Goal: Task Accomplishment & Management: Use online tool/utility

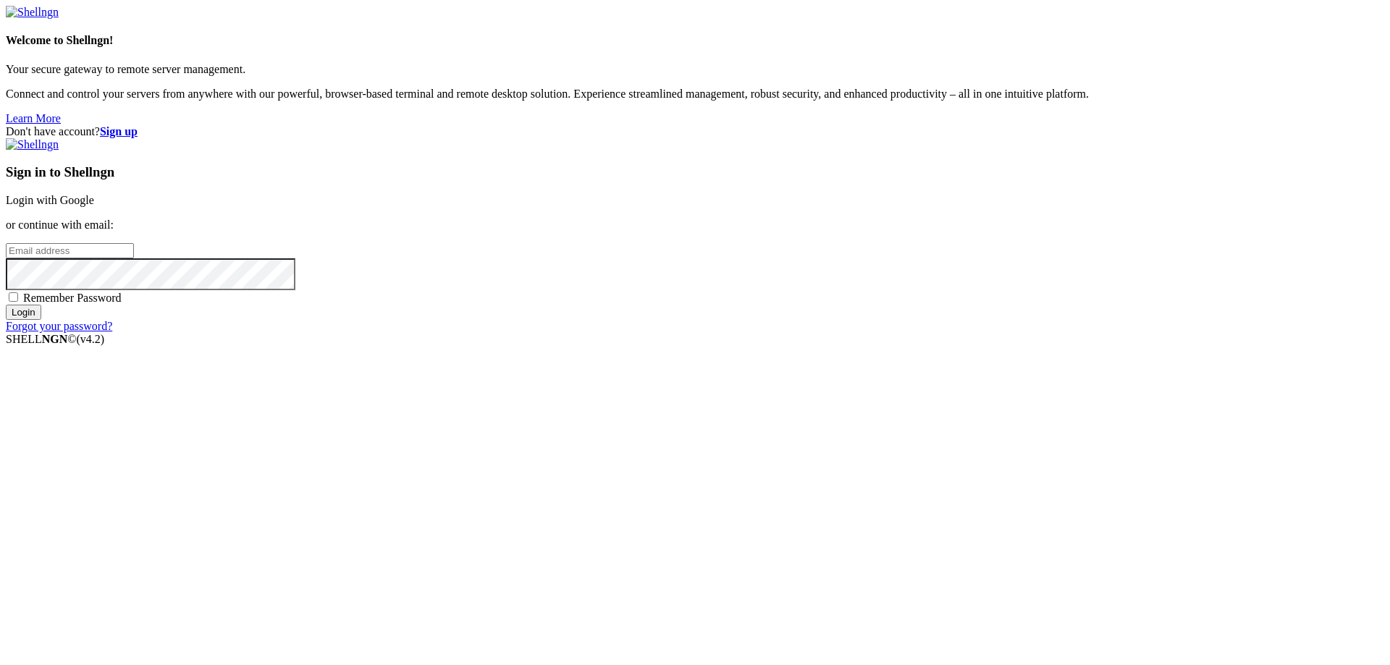
click at [138, 125] on strong "Sign up" at bounding box center [119, 131] width 38 height 12
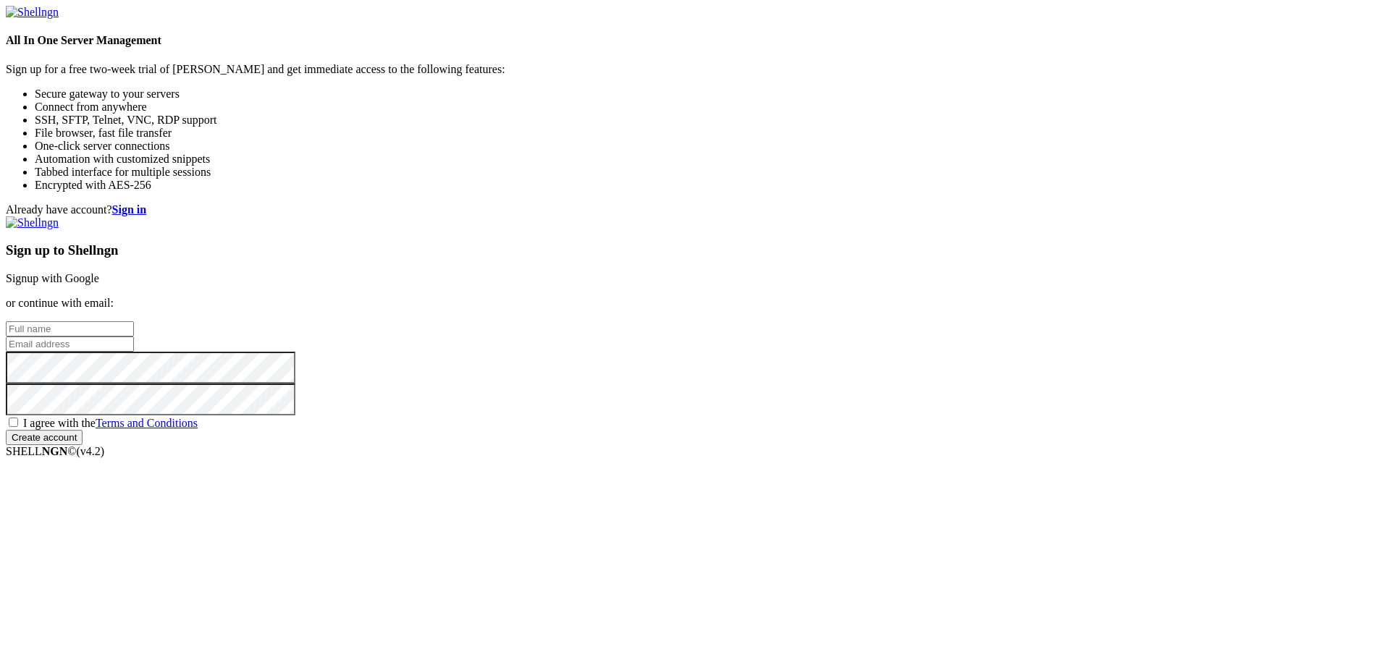
click at [134, 322] on input "text" at bounding box center [70, 329] width 128 height 15
paste input "x4cmi19x8y@daouse.com"
type input "x4cmi19x8y@daouse.com"
click at [134, 337] on input "email" at bounding box center [70, 344] width 128 height 15
paste input "x4cmi19x8y@daouse.com"
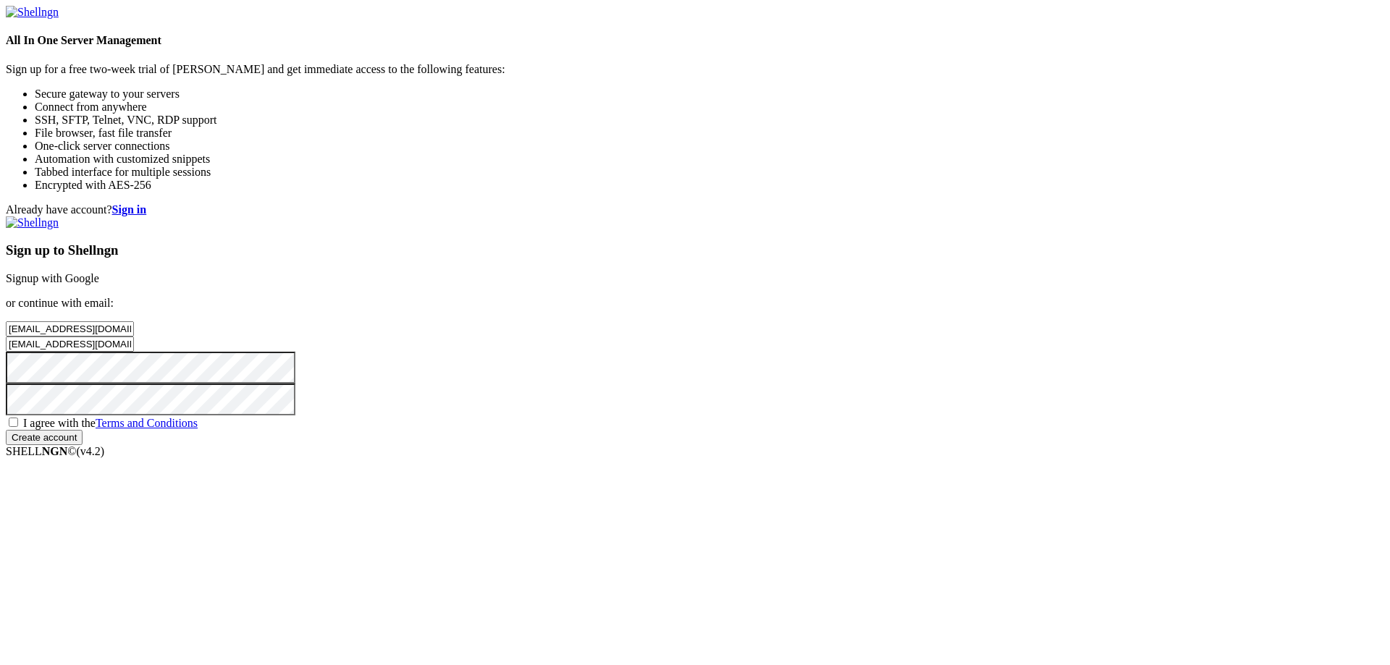
type input "x4cmi19x8y@daouse.com"
click at [198, 429] on span "I agree with the Terms and Conditions" at bounding box center [110, 423] width 175 height 12
click at [18, 427] on input "I agree with the Terms and Conditions" at bounding box center [13, 422] width 9 height 9
checkbox input "true"
click at [83, 445] on input "Create account" at bounding box center [44, 437] width 77 height 15
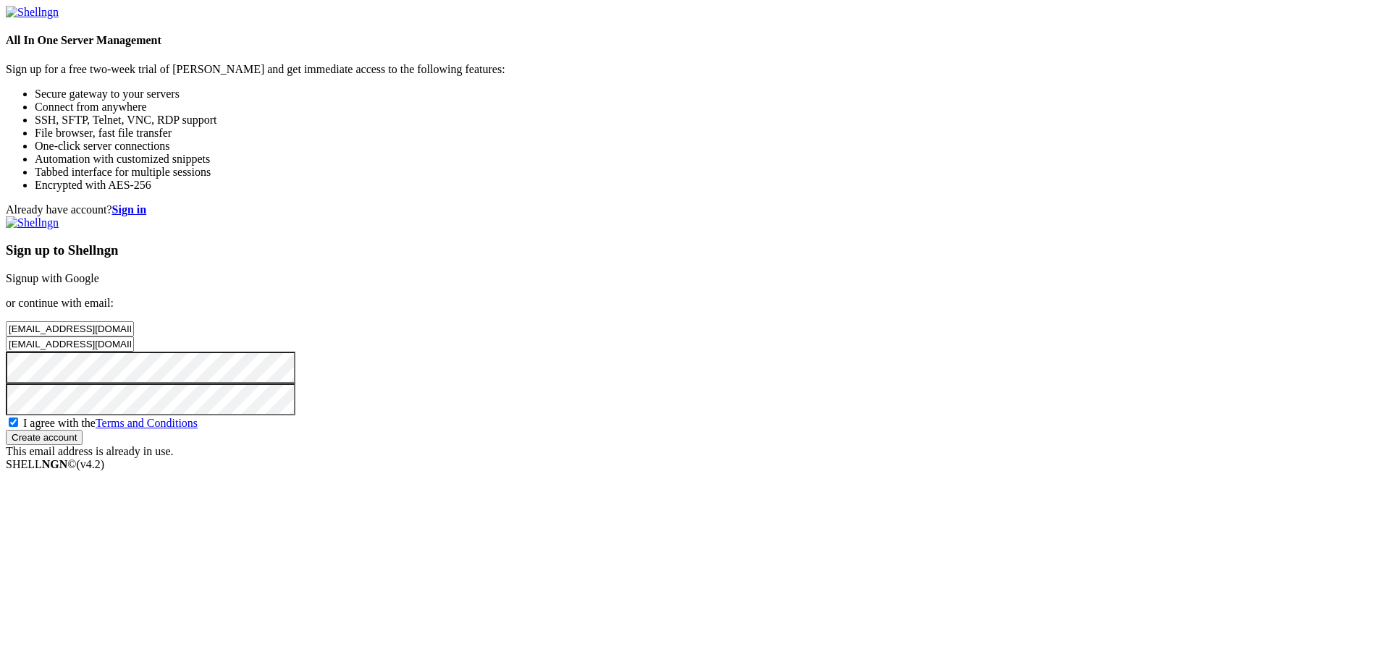
click at [134, 322] on input "x4cmi19x8y@daouse.com" at bounding box center [70, 329] width 128 height 15
paste input "09vc8pa4jo@wnbaldwy"
type input "[EMAIL_ADDRESS][DOMAIN_NAME]"
click at [134, 337] on input "x4cmi19x8y@daouse.com" at bounding box center [70, 344] width 128 height 15
paste input "09vc8pa4jo@wnbaldwy"
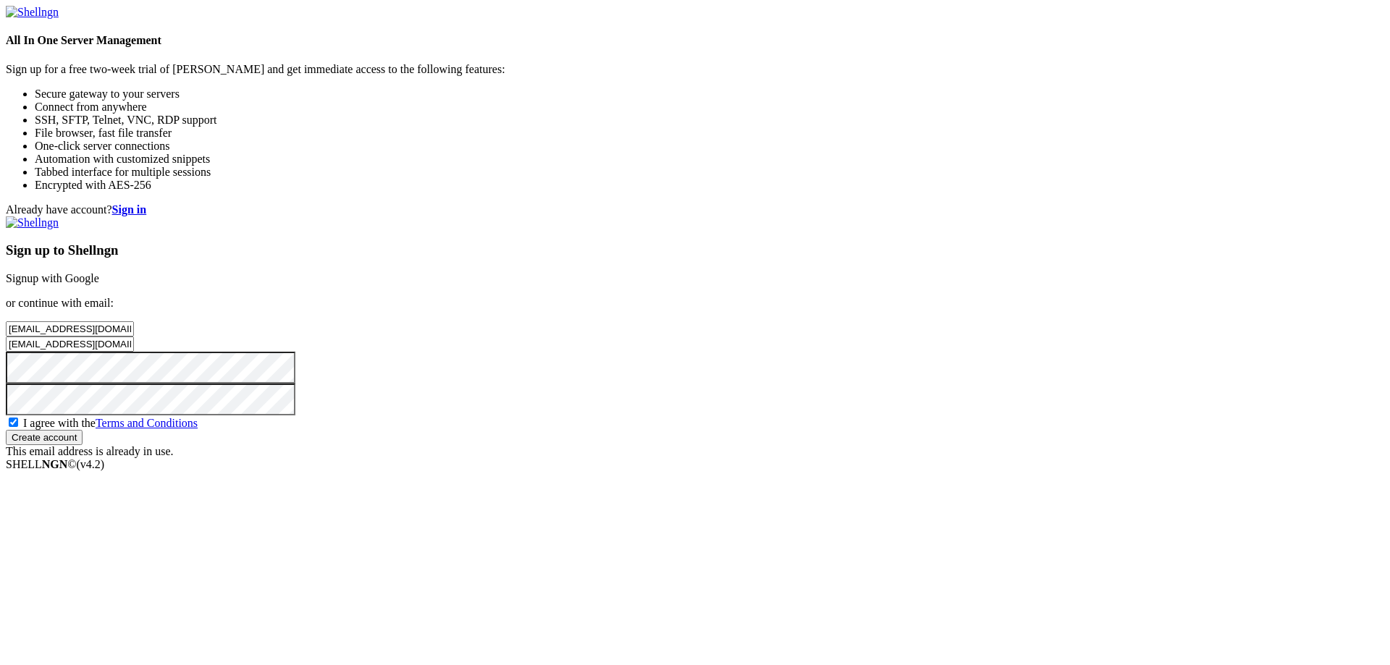
type input "09vc8pa4jo@wnbaldwy.com"
click at [83, 445] on input "Create account" at bounding box center [44, 437] width 77 height 15
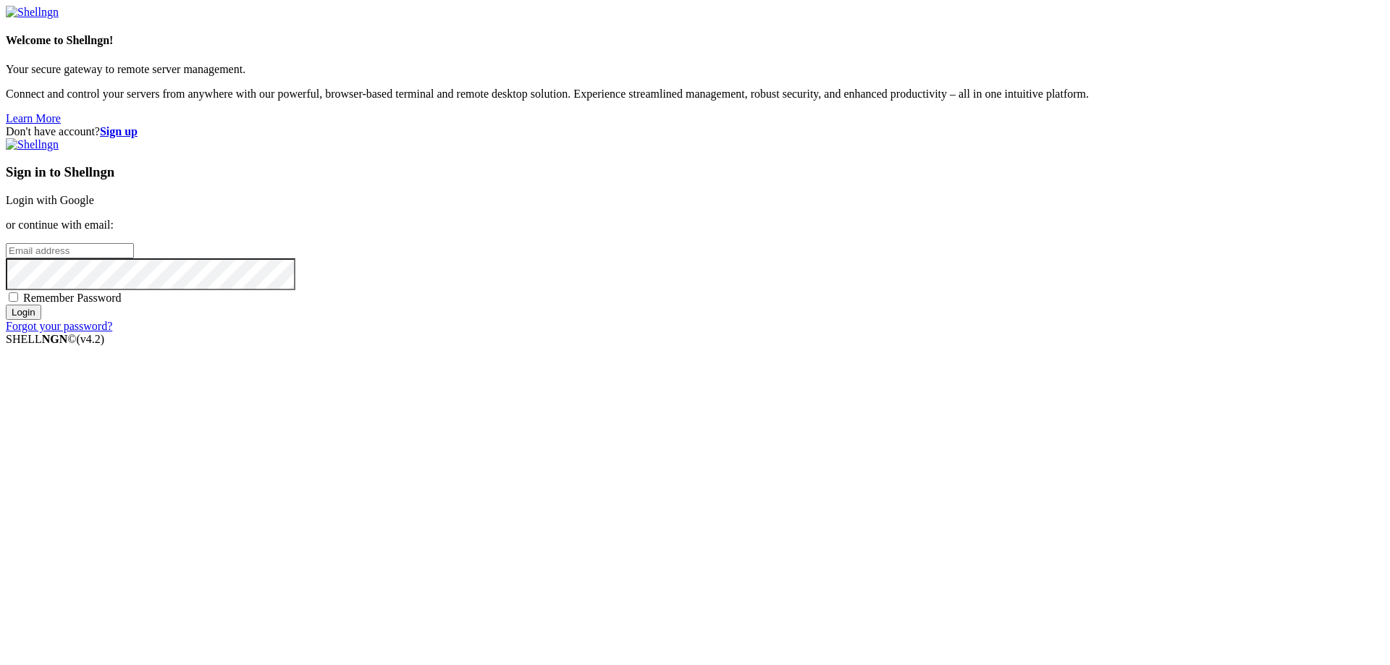
click at [134, 259] on input "email" at bounding box center [70, 250] width 128 height 15
paste input "[EMAIL_ADDRESS][DOMAIN_NAME]"
type input "[EMAIL_ADDRESS][DOMAIN_NAME]"
click at [816, 333] on div "Sign in to Shellngn Login with Google or continue with email: [EMAIL_ADDRESS][D…" at bounding box center [695, 235] width 1379 height 195
click at [823, 333] on div "Sign in to Shellngn Login with Google or continue with email: [EMAIL_ADDRESS][D…" at bounding box center [695, 235] width 1379 height 195
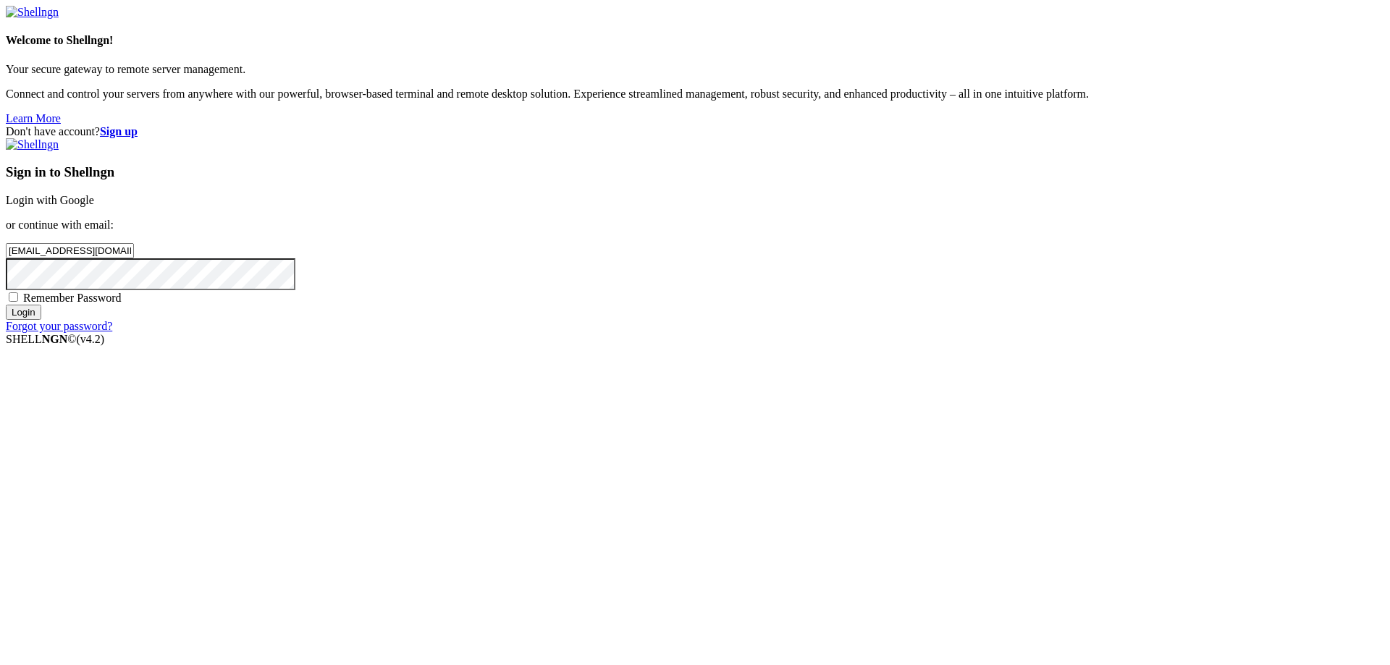
click at [122, 304] on span "Remember Password" at bounding box center [72, 298] width 98 height 12
click at [18, 302] on input "Remember Password" at bounding box center [13, 297] width 9 height 9
checkbox input "true"
click at [41, 320] on input "Login" at bounding box center [23, 312] width 35 height 15
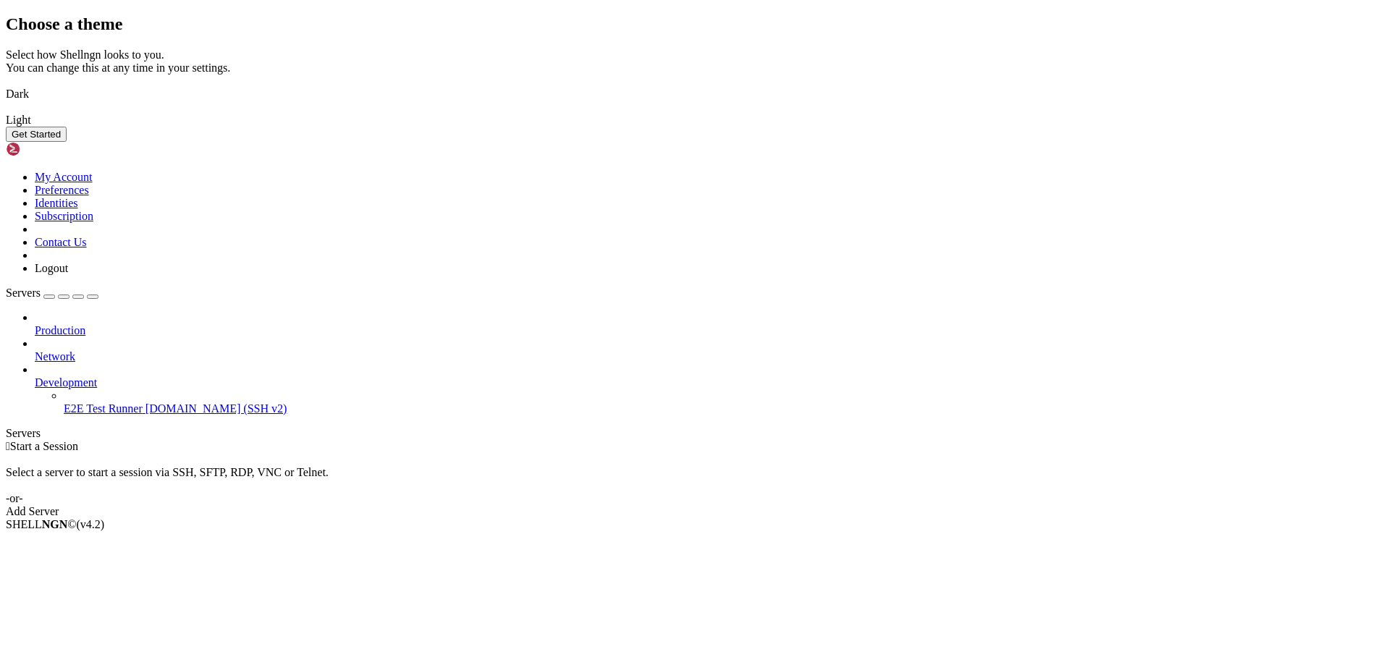
click at [6, 85] on img at bounding box center [6, 85] width 0 height 0
click at [973, 142] on div "Choose a theme Select how Shellngn looks to you. You can change this at any tim…" at bounding box center [695, 77] width 1379 height 127
click at [919, 142] on div "Get Started" at bounding box center [695, 134] width 1379 height 15
click at [67, 142] on button "Get Started" at bounding box center [36, 134] width 61 height 15
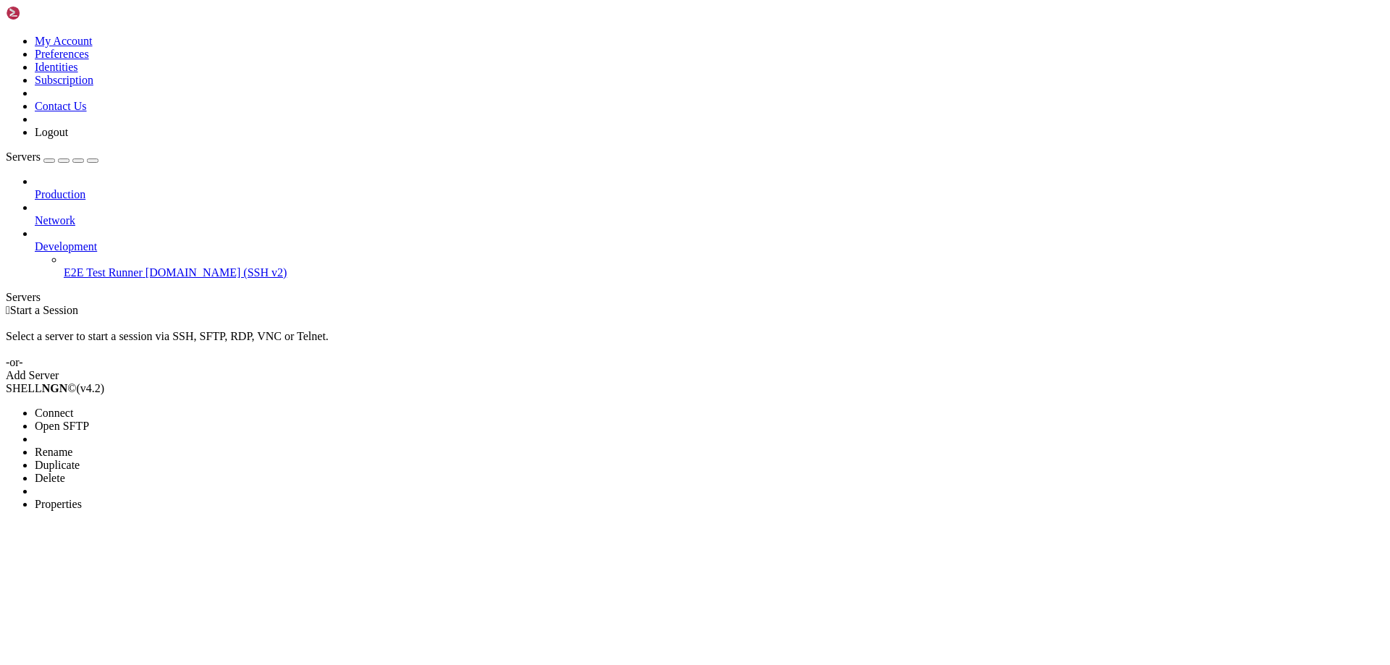
click at [127, 498] on li "Properties" at bounding box center [101, 504] width 132 height 13
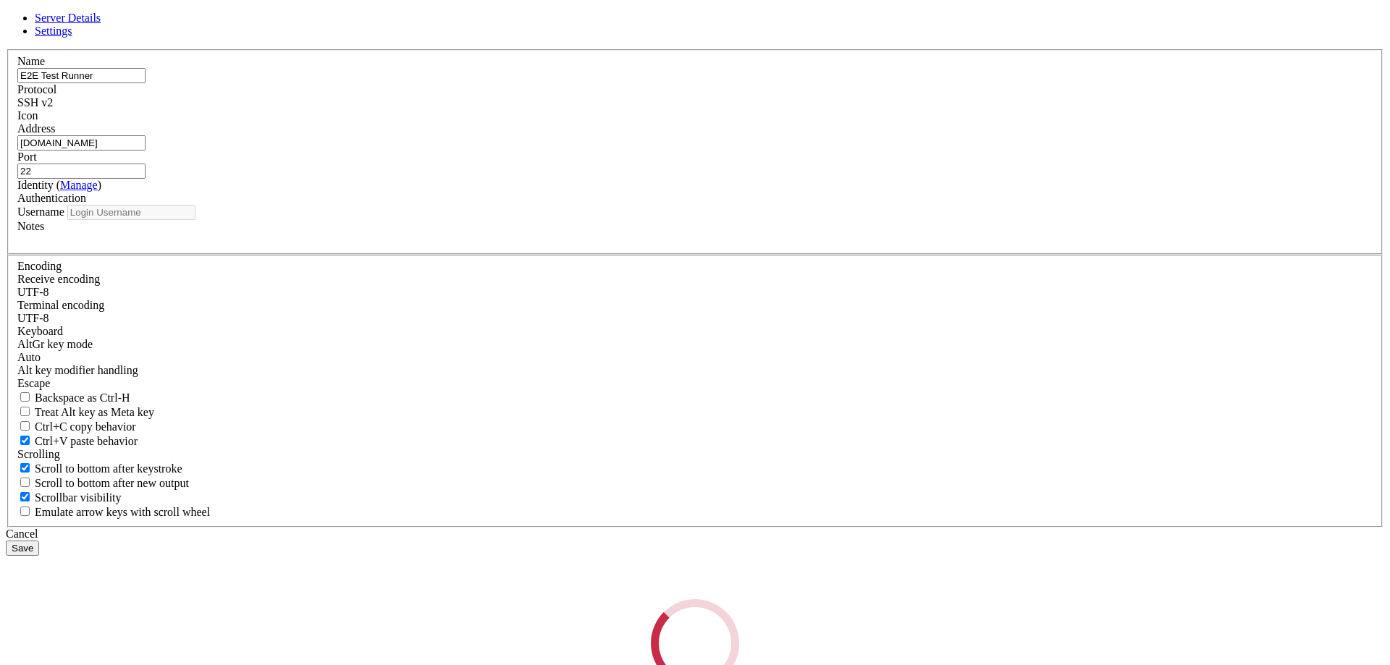
type input "root"
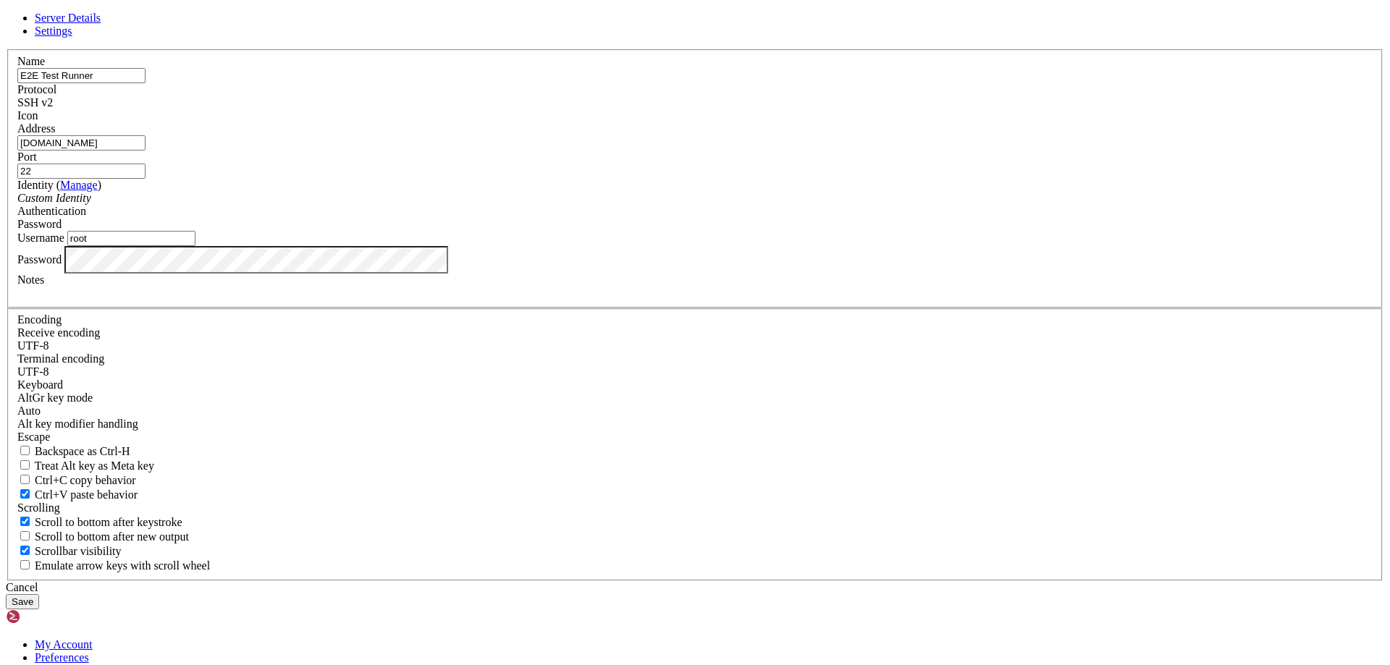
click at [146, 151] on input "[DOMAIN_NAME]" at bounding box center [81, 142] width 128 height 15
paste input "[TECHNICAL_ID]"
type input "[TECHNICAL_ID]"
click at [196, 246] on input "root" at bounding box center [131, 238] width 128 height 15
type input "history"
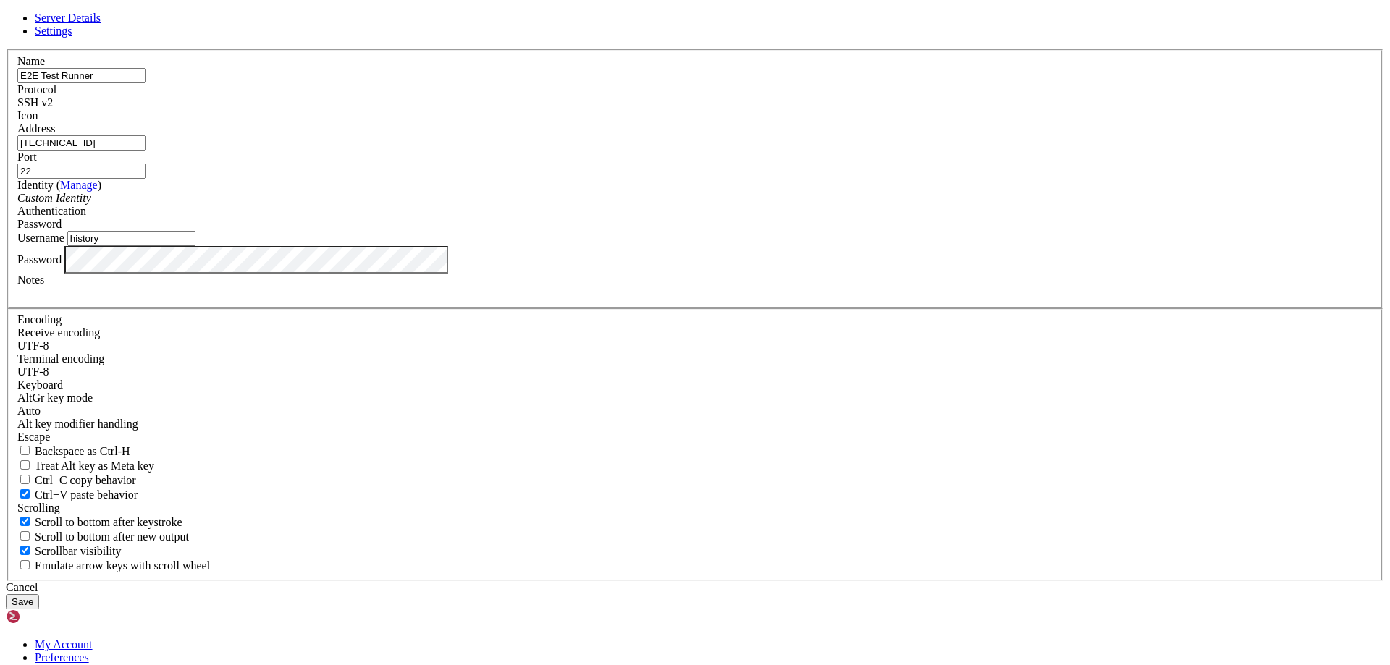
click at [6, 595] on button "Save" at bounding box center [22, 602] width 33 height 15
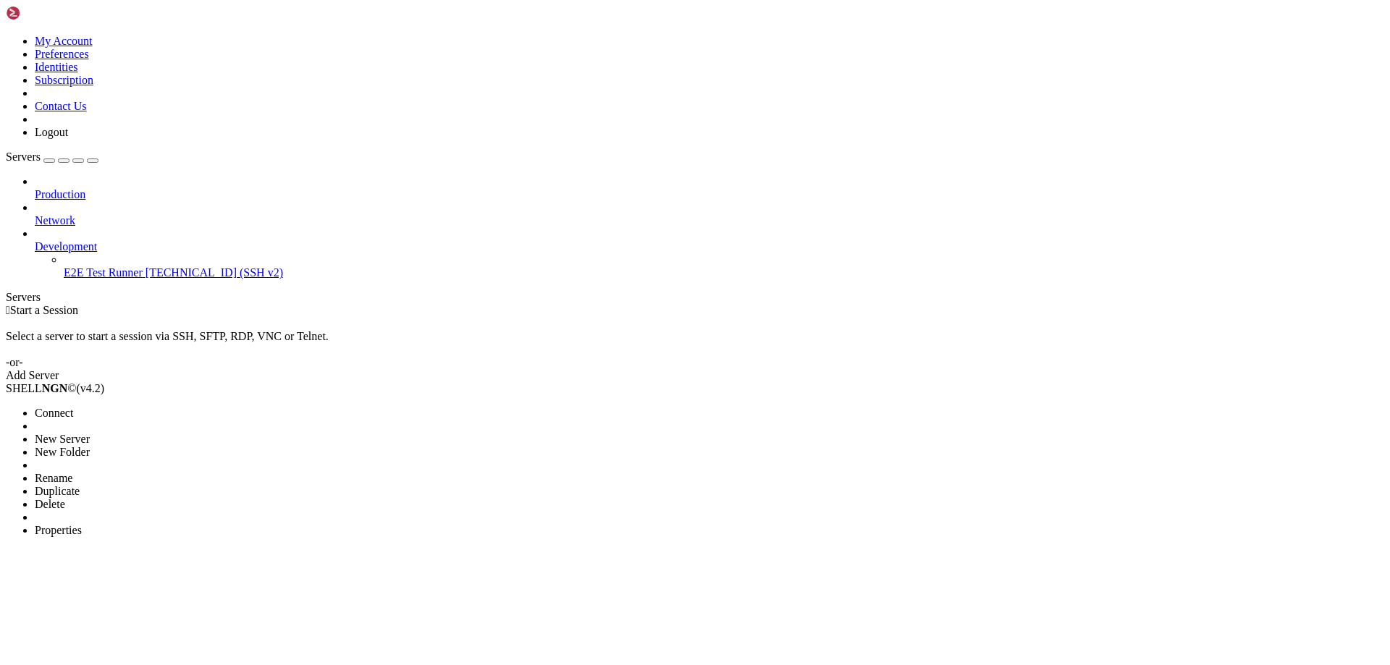
click at [64, 266] on link "E2E Test Runner [TECHNICAL_ID] (SSH v2)" at bounding box center [724, 272] width 1321 height 13
click at [54, 407] on li "Connect" at bounding box center [101, 413] width 132 height 13
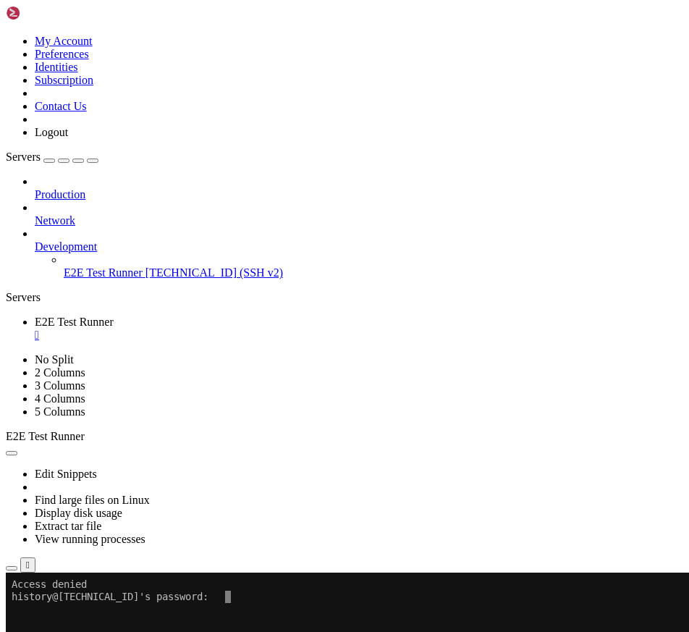
click at [293, 329] on div "" at bounding box center [359, 335] width 649 height 13
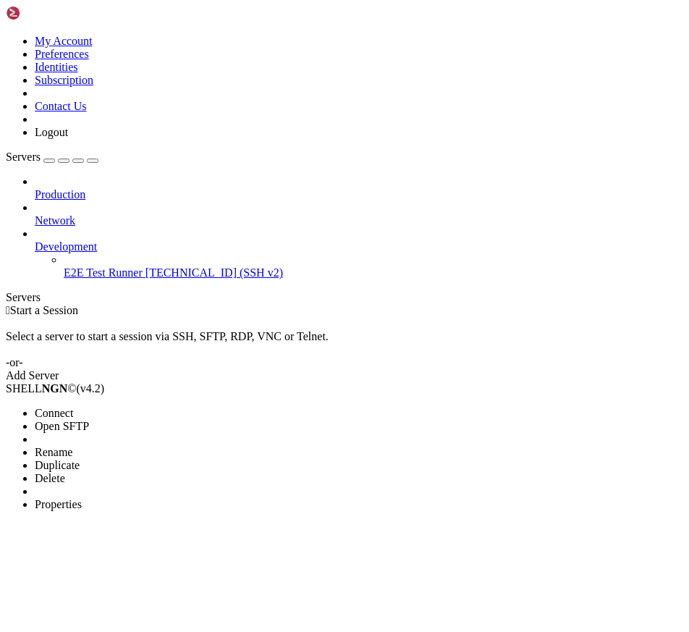
click at [167, 498] on li "Properties" at bounding box center [101, 504] width 132 height 13
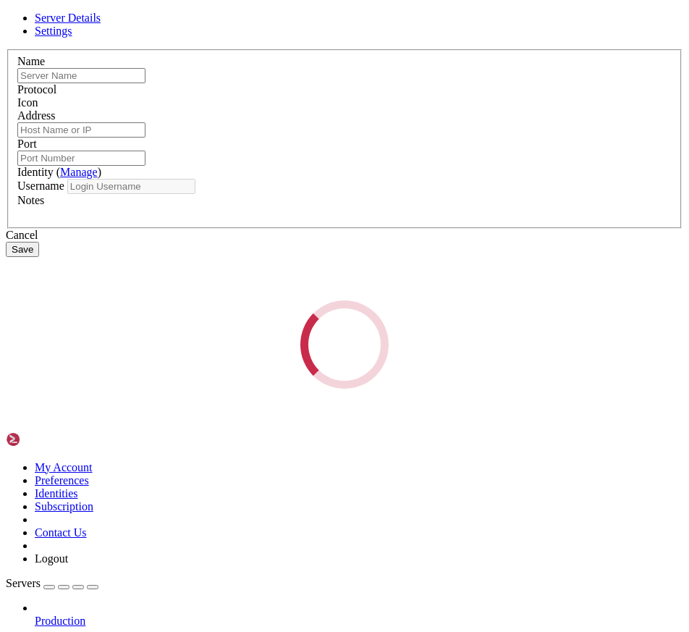
type input "E2E Test Runner"
type input "[TECHNICAL_ID]"
type input "22"
type input "history"
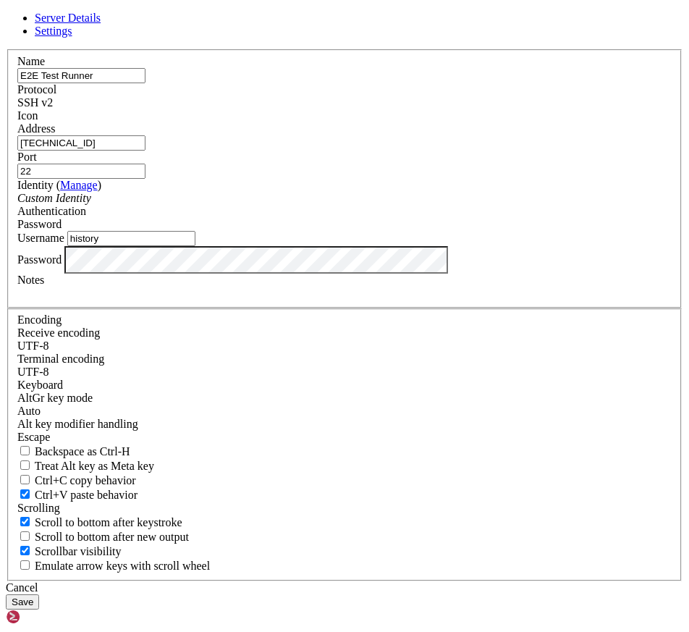
click at [6, 595] on button "Save" at bounding box center [22, 602] width 33 height 15
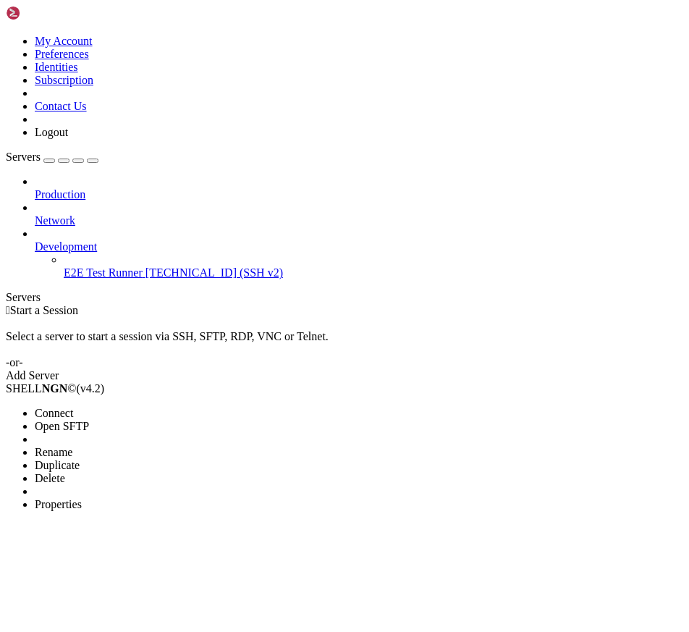
click at [147, 407] on li "Connect" at bounding box center [101, 413] width 132 height 13
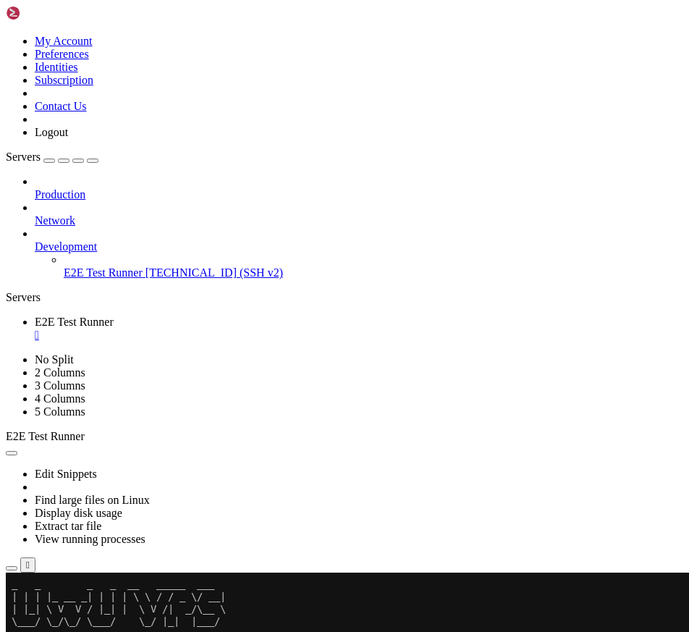
click at [98, 159] on button "button" at bounding box center [93, 161] width 12 height 4
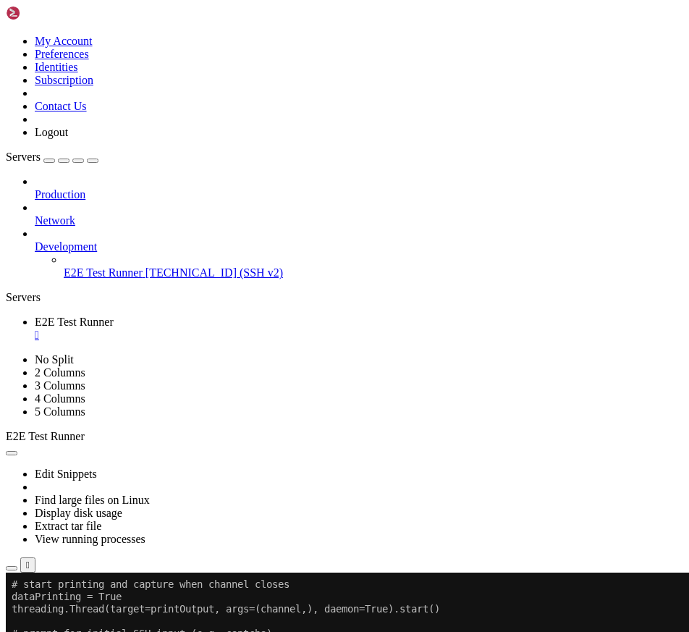
scroll to position [1317, 0]
click at [133, 329] on div "" at bounding box center [359, 335] width 649 height 13
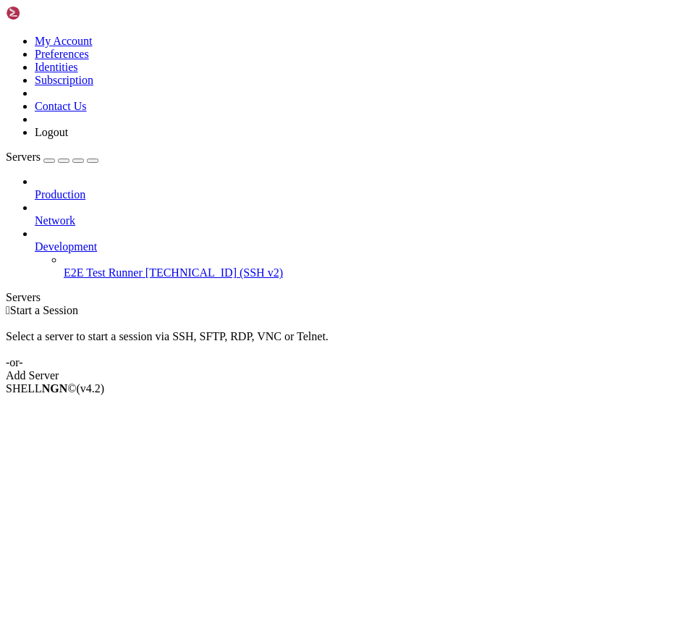
click at [18, 292] on div "Servers" at bounding box center [345, 297] width 678 height 13
click at [89, 214] on link "Network" at bounding box center [359, 220] width 649 height 13
click at [35, 214] on icon at bounding box center [35, 214] width 0 height 0
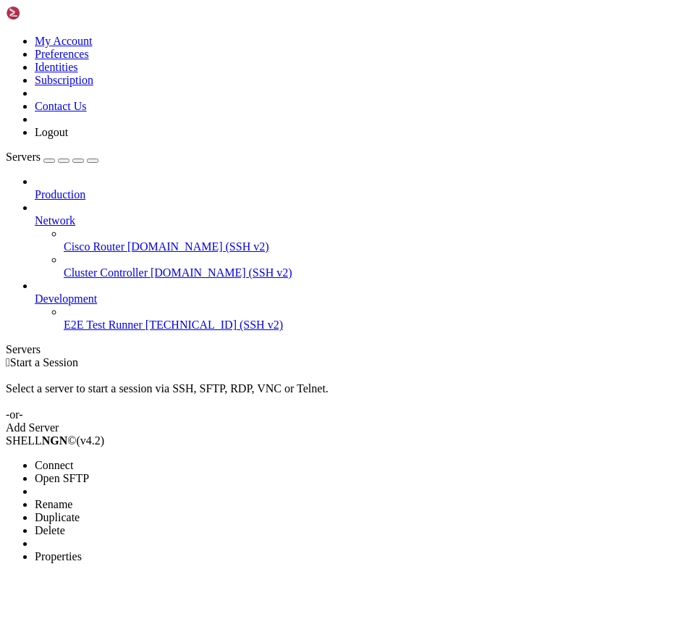
click at [82, 550] on span "Properties" at bounding box center [58, 556] width 47 height 12
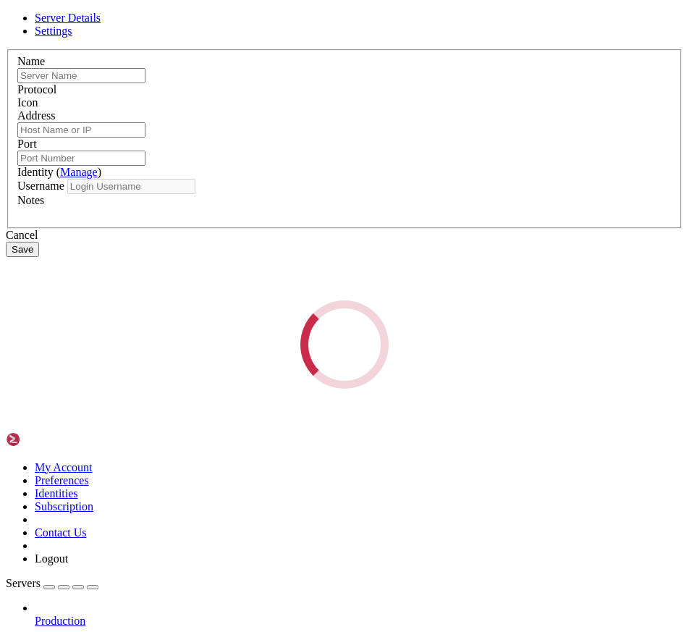
type input "Cluster Controller"
type input "demo.shellngn.com"
type input "22"
type input "root"
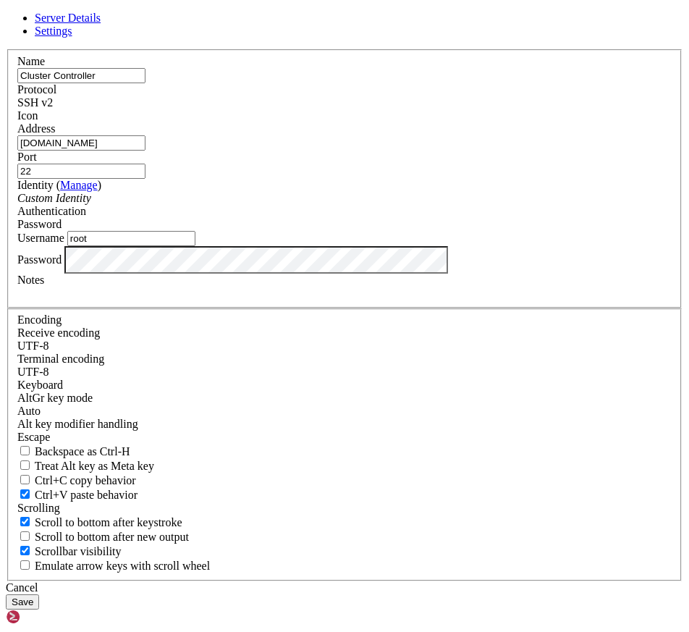
click at [146, 179] on input "22" at bounding box center [81, 171] width 128 height 15
drag, startPoint x: 434, startPoint y: 230, endPoint x: 279, endPoint y: 235, distance: 155.0
click at [279, 235] on fieldset "Name Cluster Controller Protocol SSH v2 Icon Address demo.shellngn.com Port 226…" at bounding box center [344, 178] width 675 height 259
type input "666"
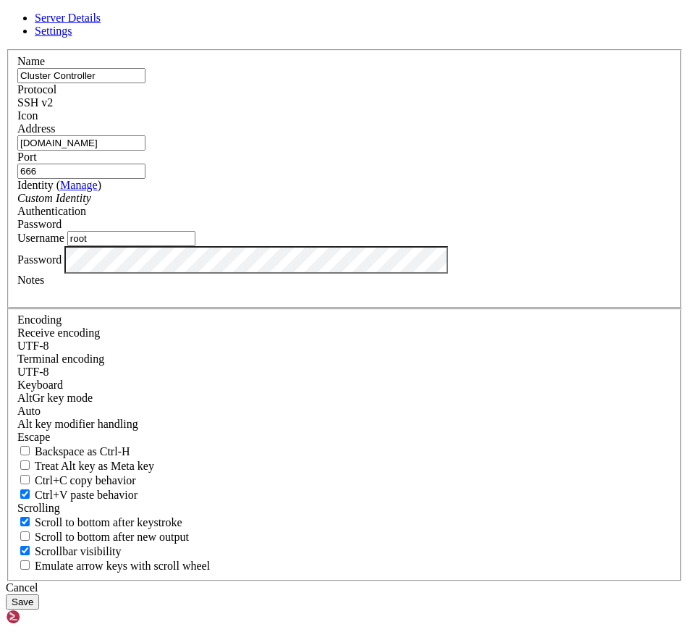
drag, startPoint x: 259, startPoint y: 242, endPoint x: -81, endPoint y: 249, distance: 339.7
click at [0, 249] on html "Loading... Server Details Settings Name Cluster Controller Protocol SSH v2 Icon" at bounding box center [344, 528] width 689 height 1057
type input "[DOMAIN_NAME]"
drag, startPoint x: 198, startPoint y: 332, endPoint x: 70, endPoint y: 346, distance: 128.9
click at [70, 346] on div "Server Details Settings Name Cluster Controller Protocol SSH v2 Icon" at bounding box center [345, 311] width 678 height 598
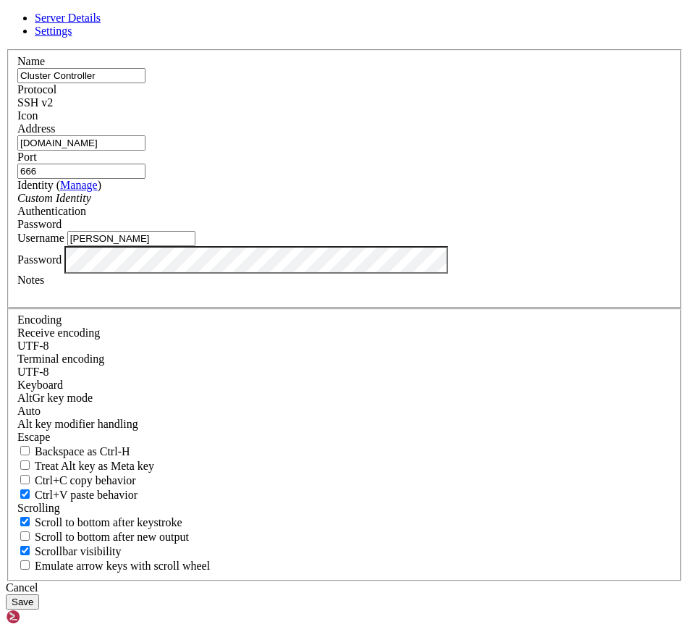
type input "[PERSON_NAME]"
click at [39, 595] on button "Save" at bounding box center [22, 602] width 33 height 15
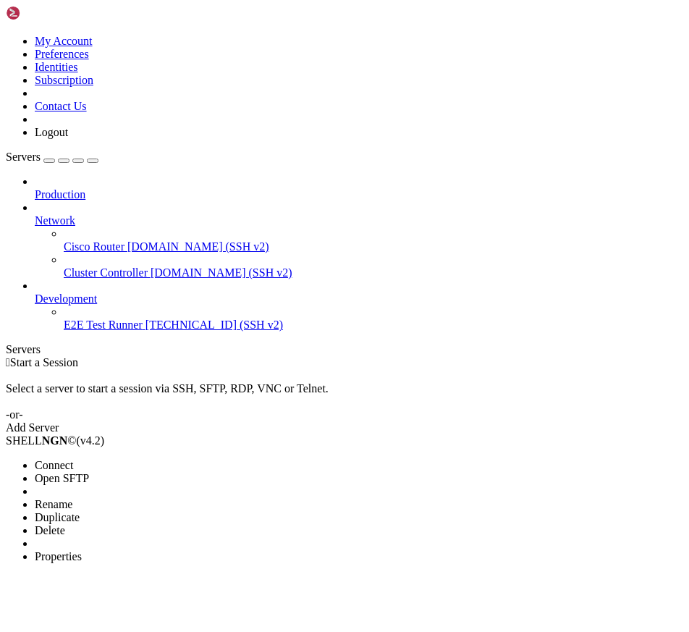
click at [78, 459] on li "Connect" at bounding box center [101, 465] width 132 height 13
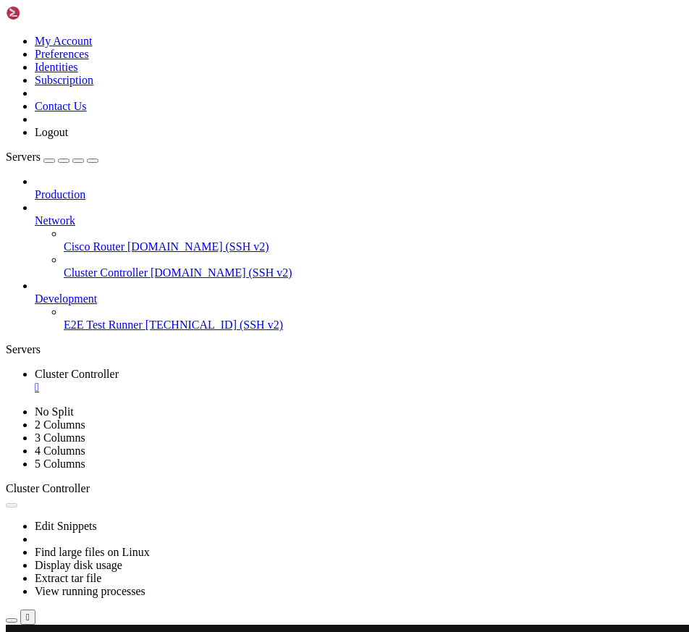
scroll to position [0, 0]
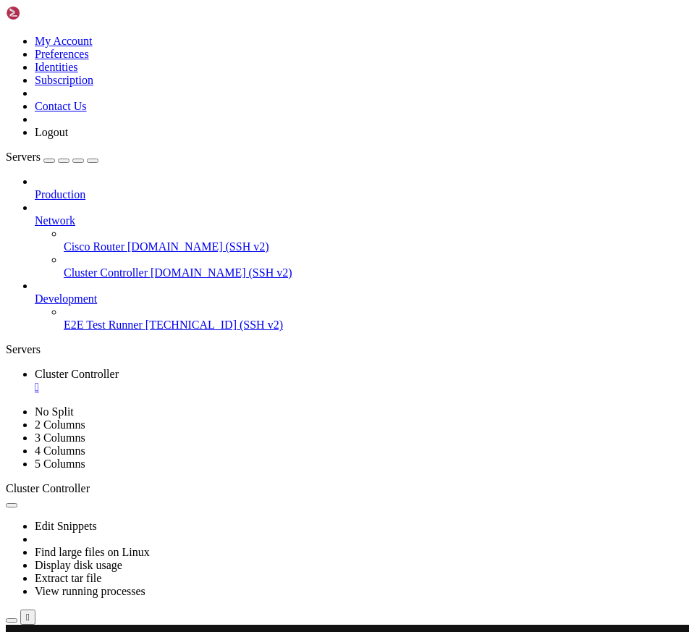
drag, startPoint x: 151, startPoint y: 907, endPoint x: 143, endPoint y: 951, distance: 44.9
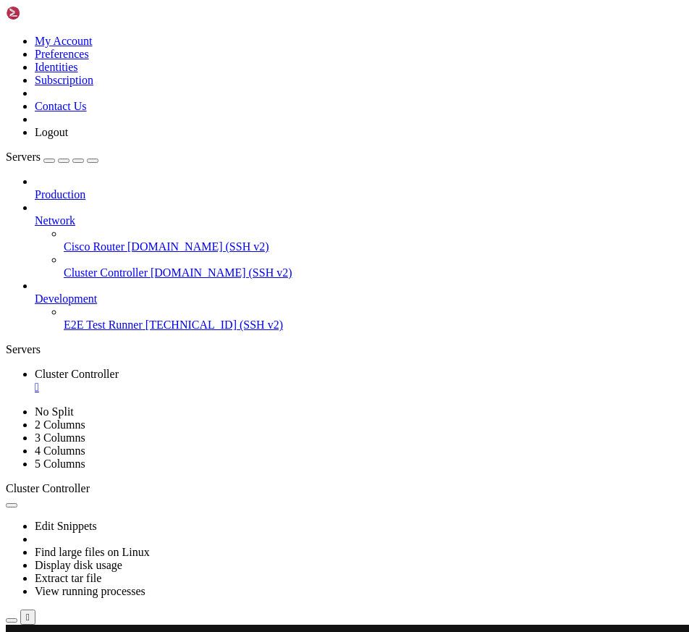
click at [301, 381] on div "" at bounding box center [359, 387] width 649 height 13
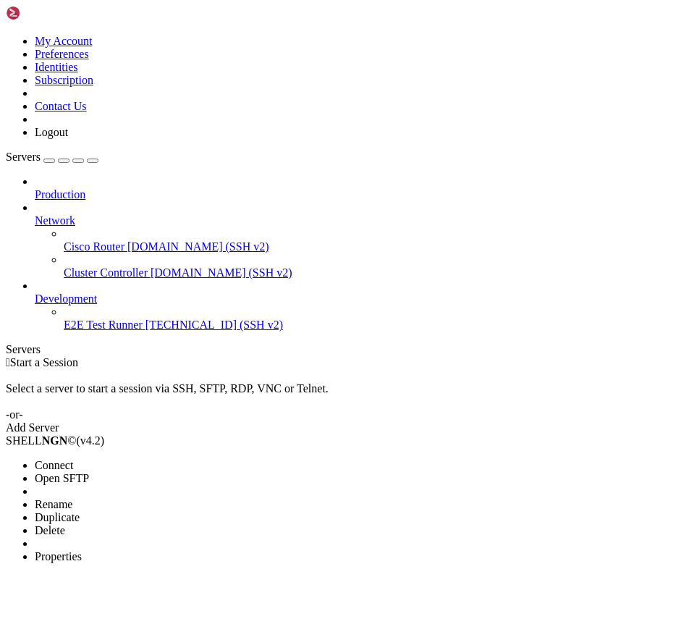
click at [49, 459] on li "Connect" at bounding box center [101, 465] width 132 height 13
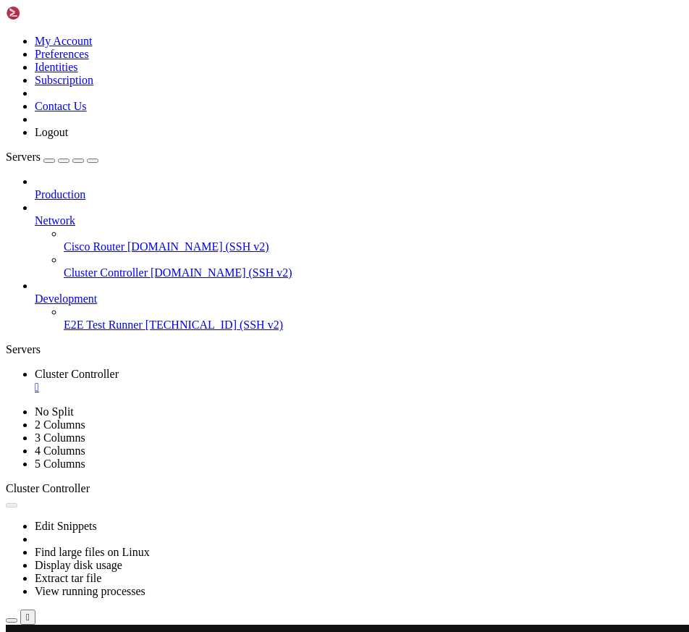
click at [295, 381] on div "" at bounding box center [359, 387] width 649 height 13
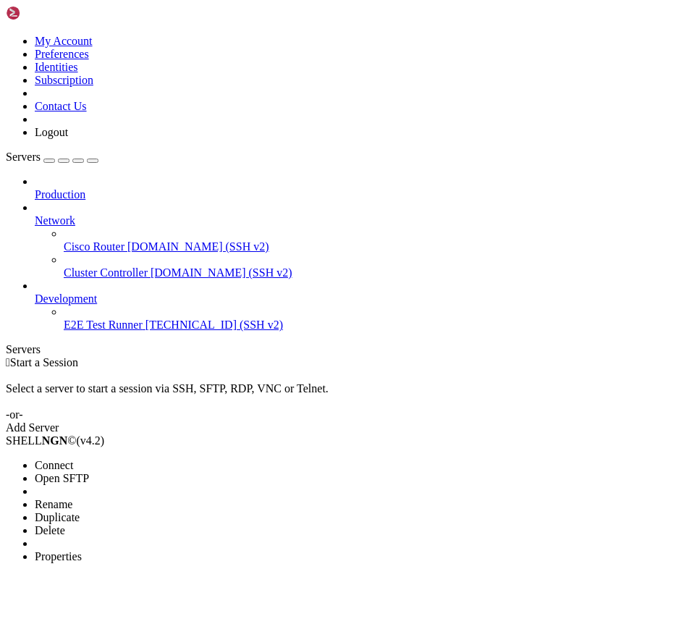
click at [36, 459] on li "Connect" at bounding box center [101, 465] width 132 height 13
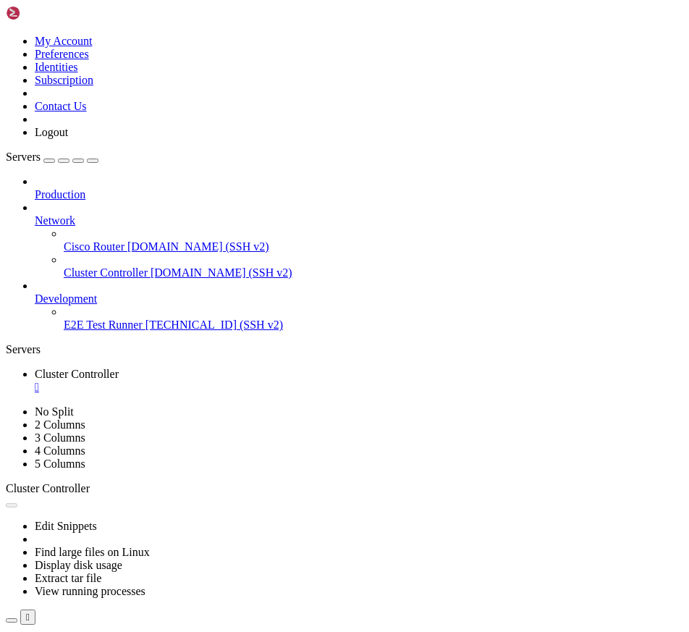
drag, startPoint x: 413, startPoint y: 184, endPoint x: 178, endPoint y: 283, distance: 254.7
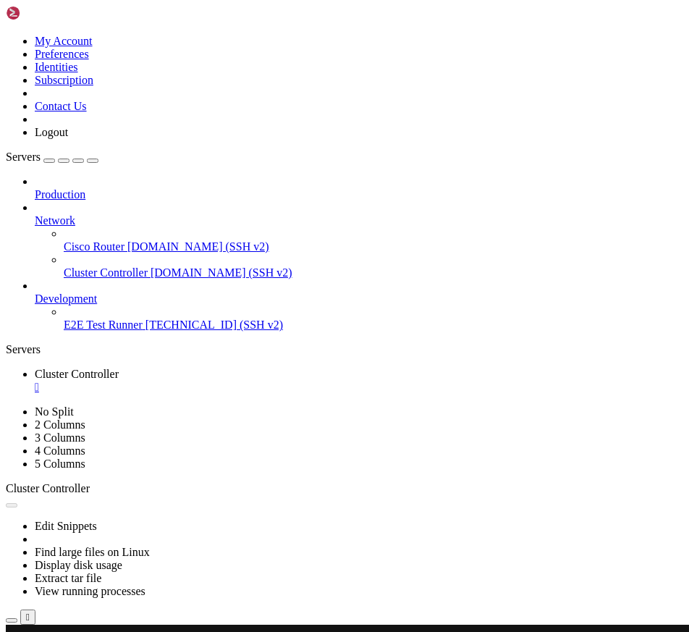
click at [301, 381] on div "" at bounding box center [359, 387] width 649 height 13
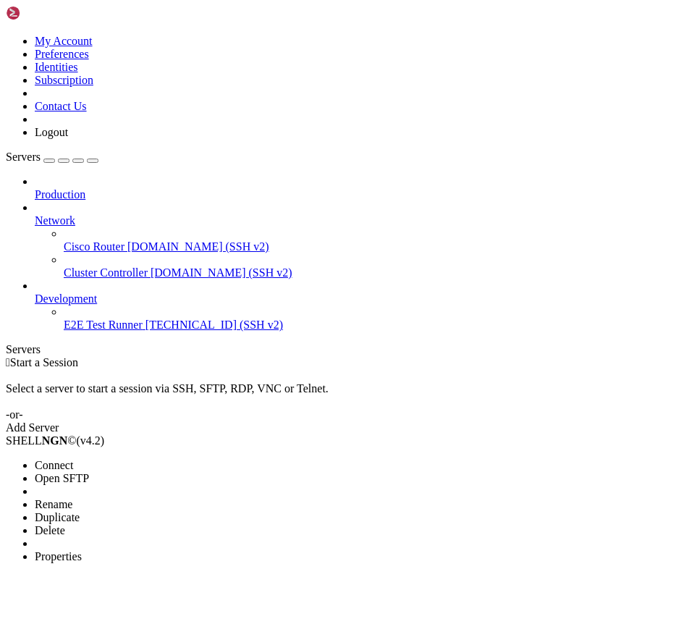
click at [125, 459] on li "Connect" at bounding box center [101, 465] width 132 height 13
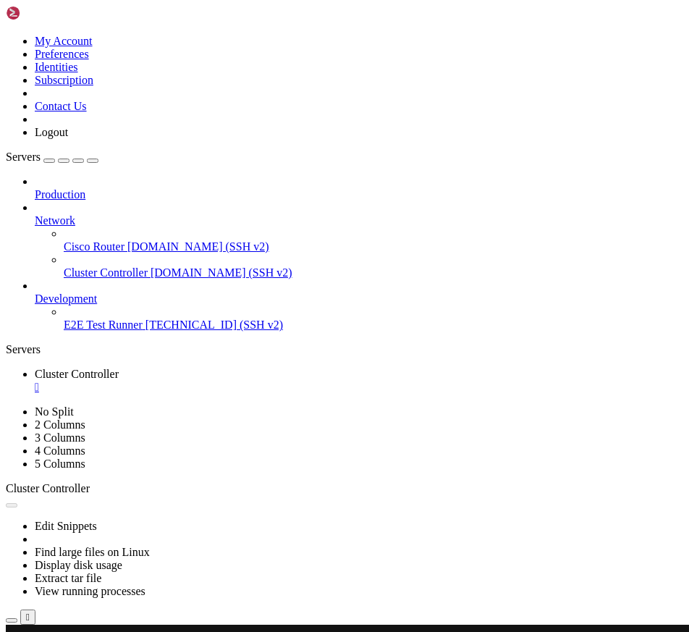
click at [301, 381] on div "" at bounding box center [359, 387] width 649 height 13
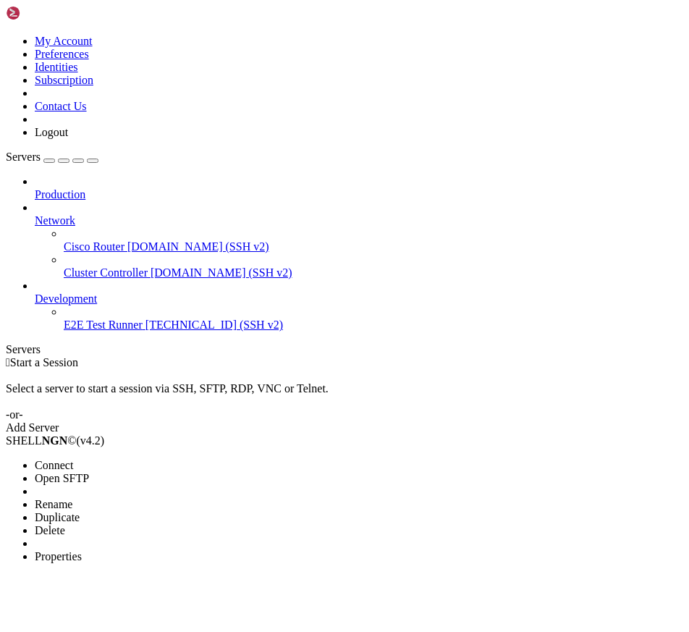
click at [94, 459] on li "Connect" at bounding box center [101, 465] width 132 height 13
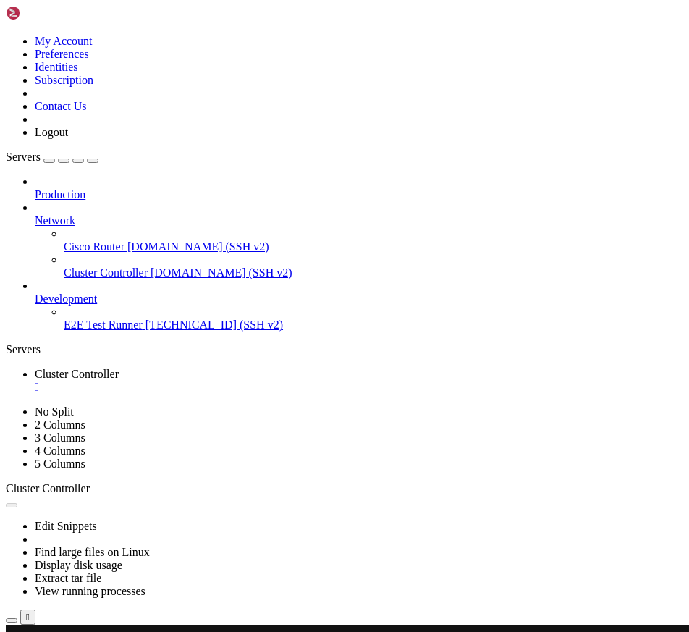
click at [298, 381] on div "" at bounding box center [359, 387] width 649 height 13
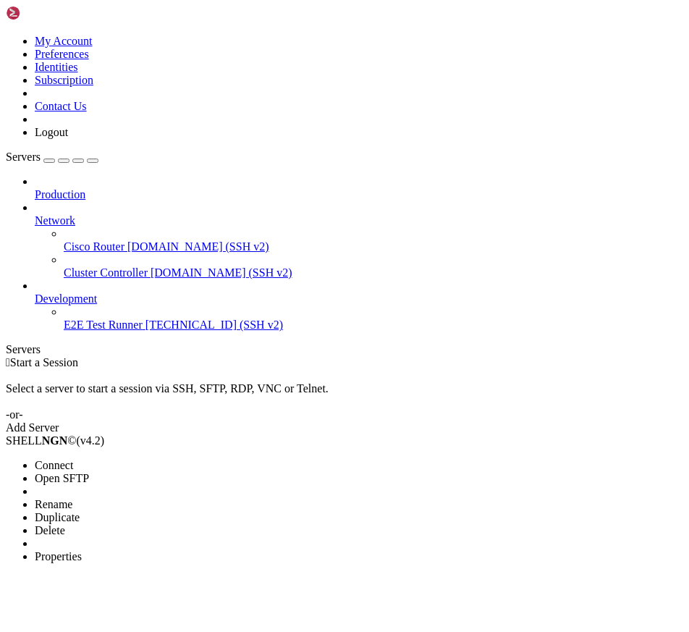
click at [112, 459] on li "Connect" at bounding box center [101, 465] width 132 height 13
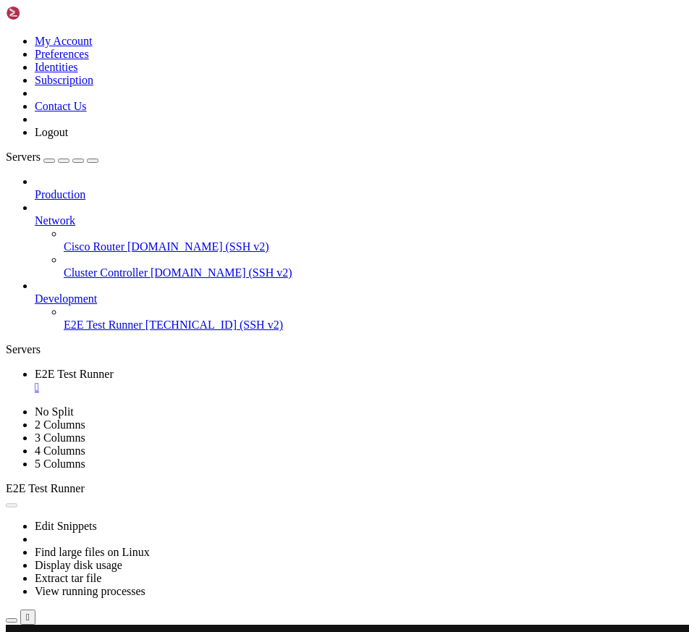
click at [293, 381] on div "" at bounding box center [359, 387] width 649 height 13
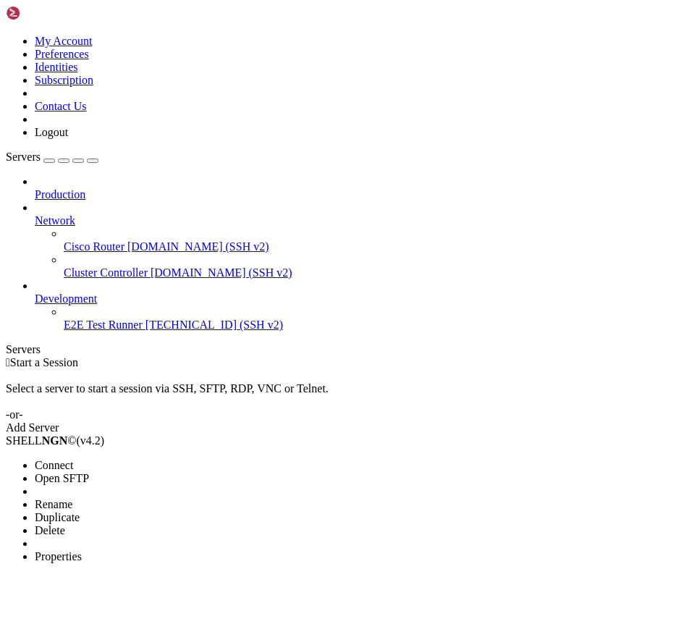
click at [154, 459] on li "Connect" at bounding box center [101, 465] width 132 height 13
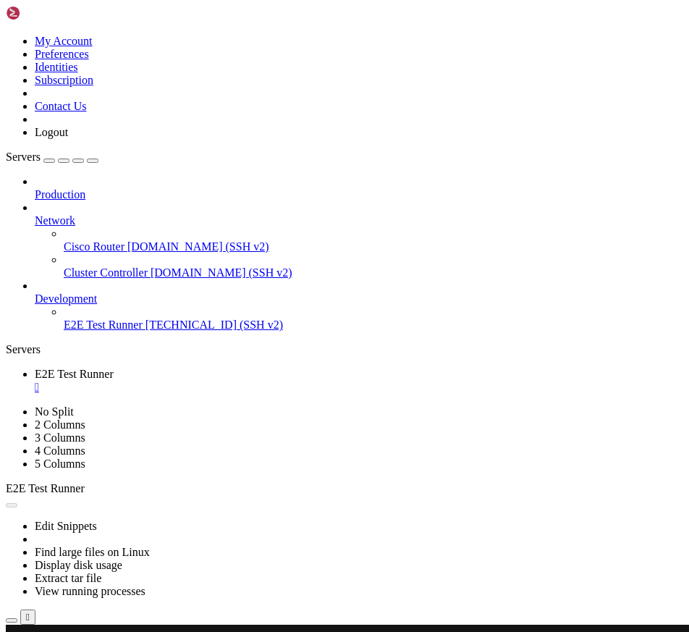
click at [293, 381] on div "" at bounding box center [359, 387] width 649 height 13
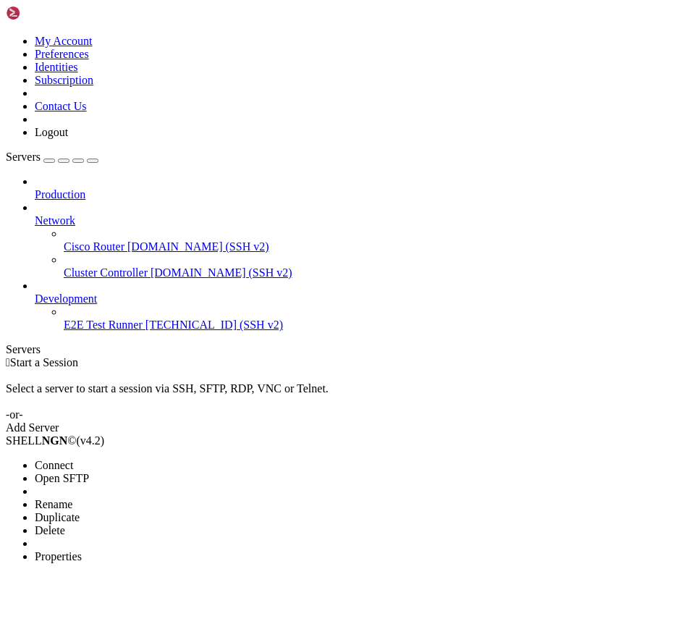
click at [130, 459] on li "Connect" at bounding box center [101, 465] width 132 height 13
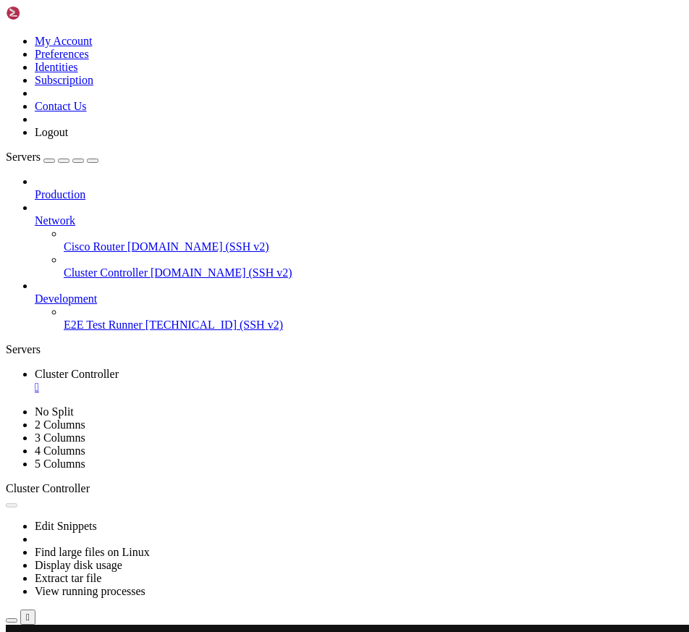
click at [298, 381] on div "" at bounding box center [359, 387] width 649 height 13
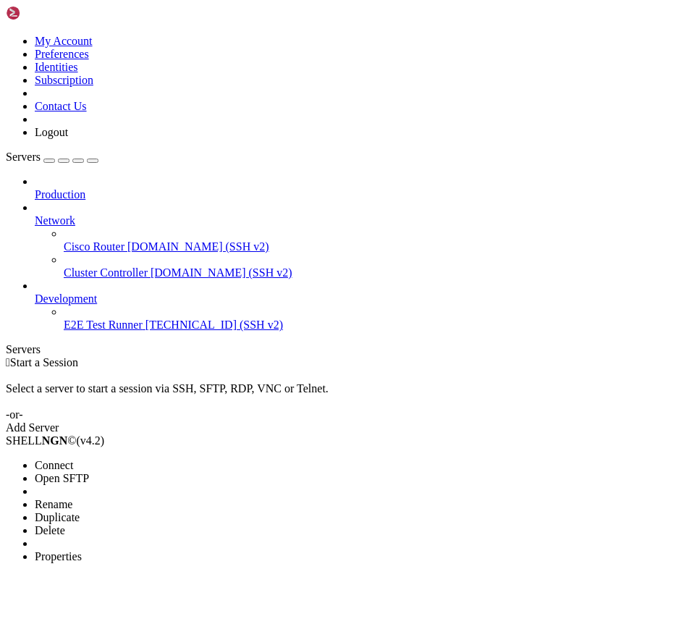
click at [82, 550] on span "Properties" at bounding box center [58, 556] width 47 height 12
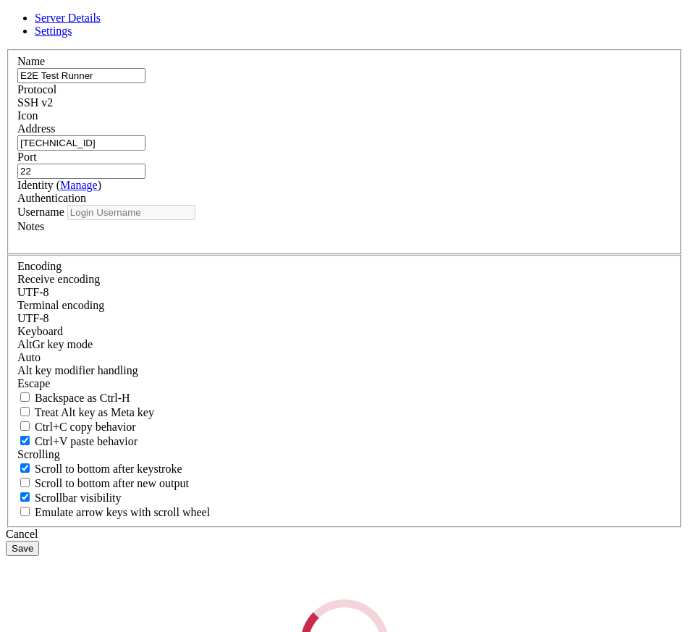
type input "history"
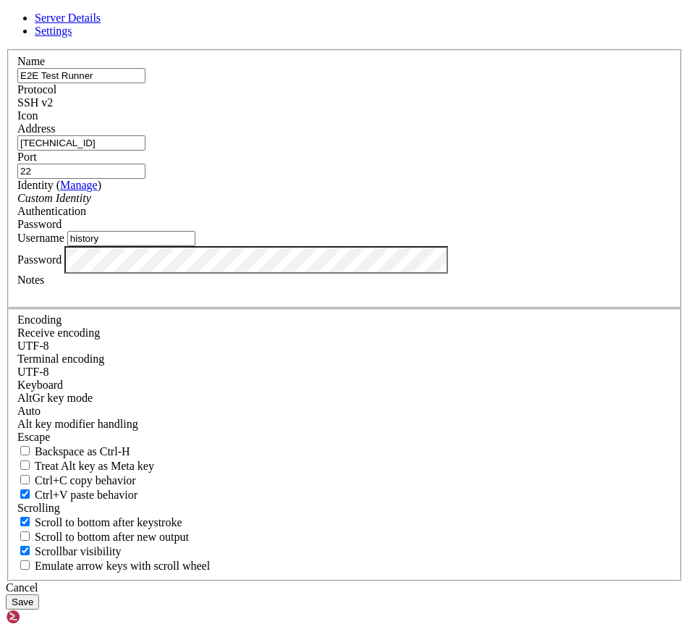
click at [98, 391] on div "Server Details Settings Name E2E Test Runner Protocol SSH v2 Icon" at bounding box center [345, 311] width 678 height 598
click at [403, 581] on div "Cancel" at bounding box center [345, 587] width 678 height 13
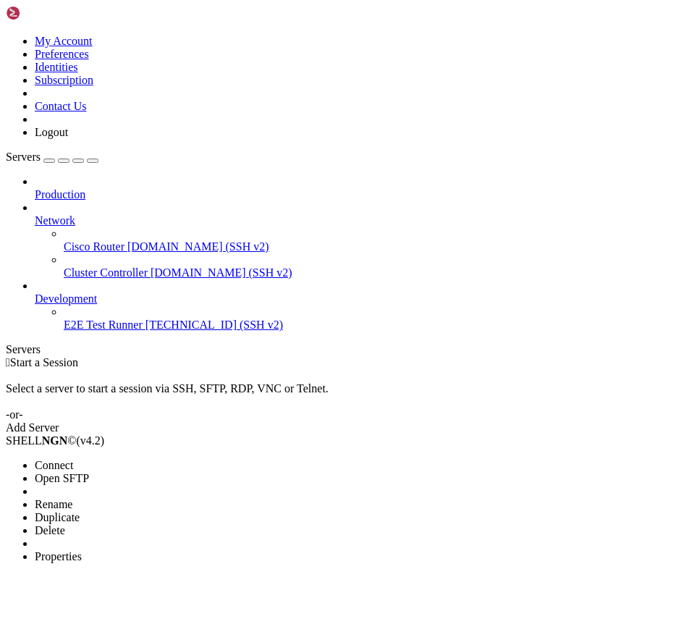
click at [138, 459] on li "Connect" at bounding box center [101, 465] width 132 height 13
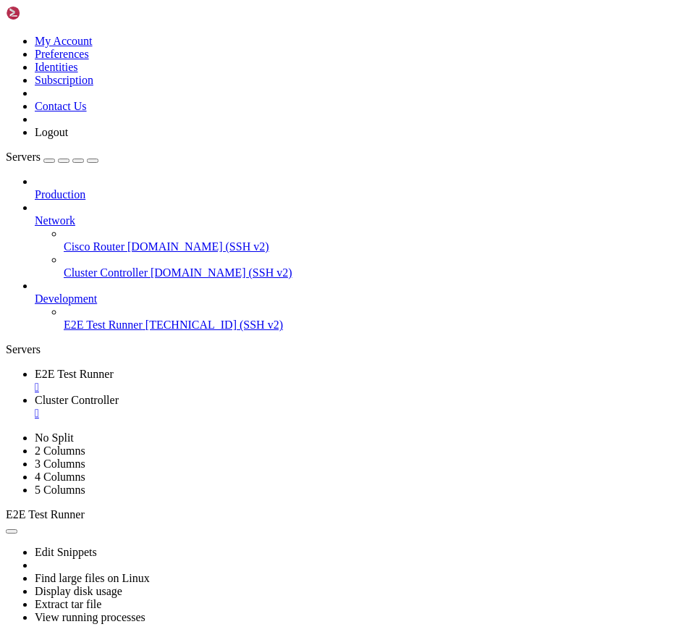
click at [289, 381] on div "" at bounding box center [359, 387] width 649 height 13
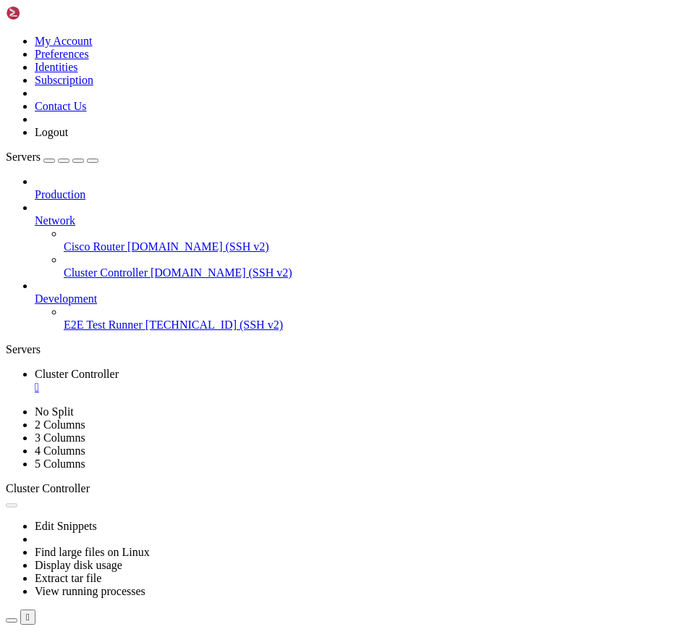
click at [289, 368] on link "Cluster Controller " at bounding box center [359, 381] width 649 height 26
click at [293, 368] on link "Cluster Controller " at bounding box center [359, 381] width 649 height 26
click at [304, 381] on div "" at bounding box center [359, 387] width 649 height 13
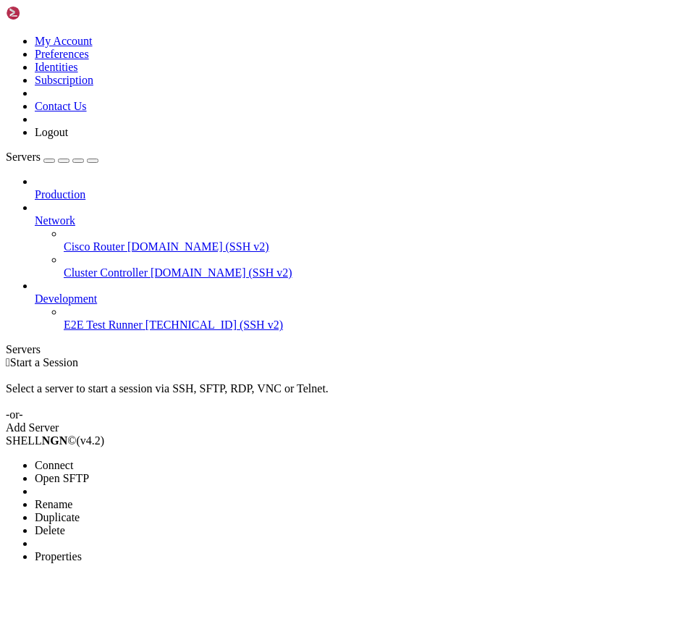
click at [96, 459] on li "Connect" at bounding box center [101, 465] width 132 height 13
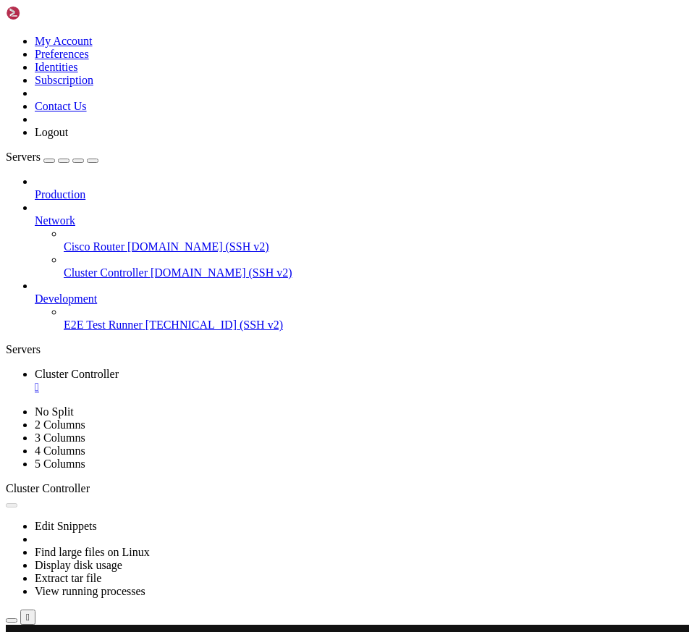
click at [296, 381] on div "" at bounding box center [359, 387] width 649 height 13
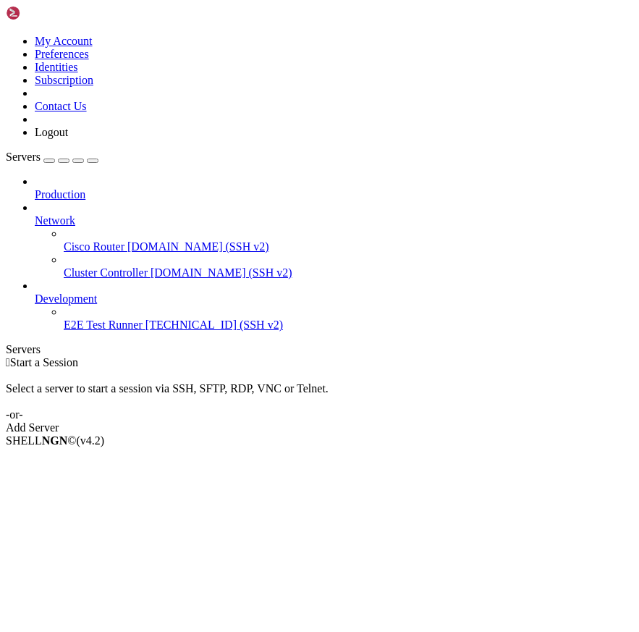
click at [114, 332] on div "Production Network Cisco Router [DOMAIN_NAME] (SSH v2) Cluster Controller [DOMA…" at bounding box center [320, 253] width 628 height 156
click at [82, 550] on span "Properties" at bounding box center [58, 556] width 47 height 12
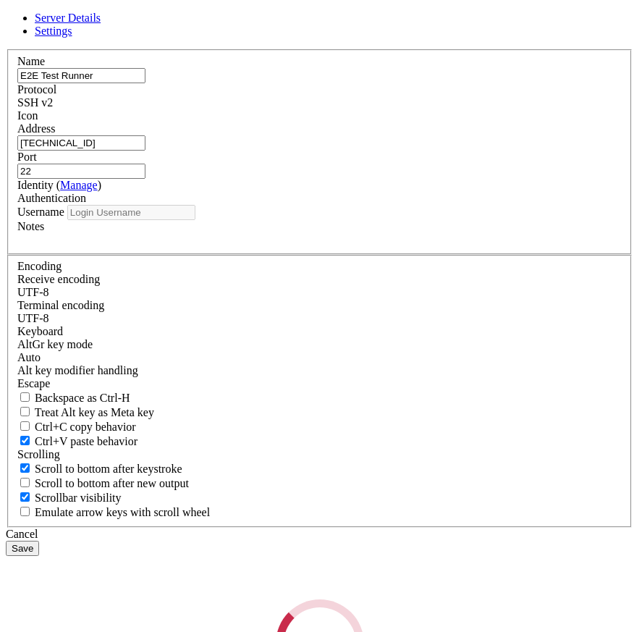
type input "history"
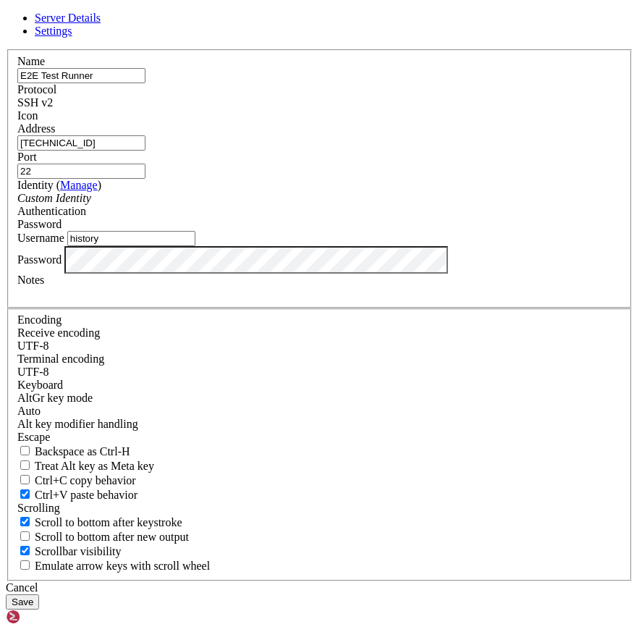
click at [413, 581] on div "Cancel" at bounding box center [320, 587] width 628 height 13
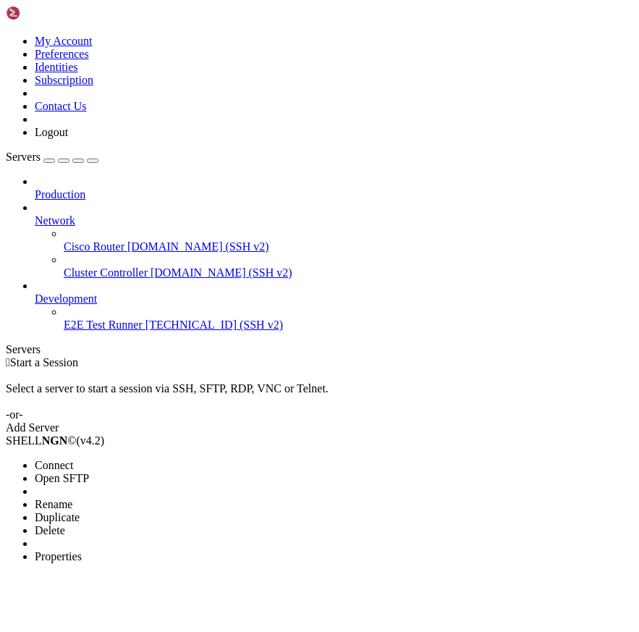
click at [56, 459] on li "Connect" at bounding box center [101, 465] width 132 height 13
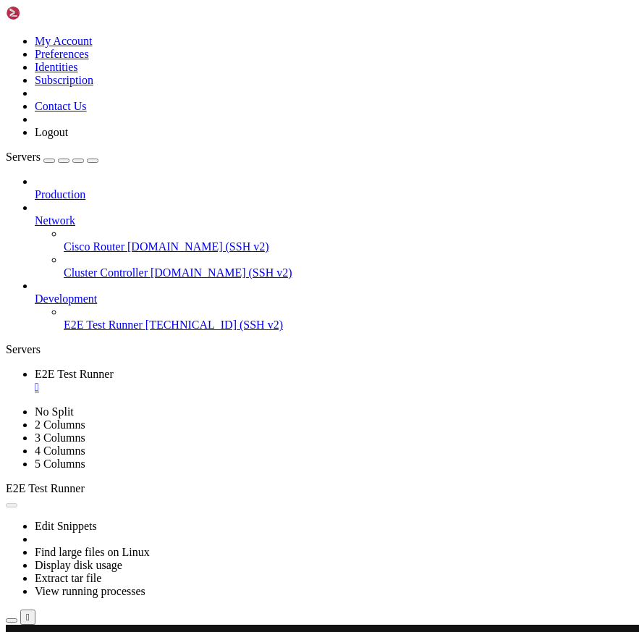
drag, startPoint x: 170, startPoint y: 46, endPoint x: 151, endPoint y: 109, distance: 66.7
click at [98, 159] on button "button" at bounding box center [93, 161] width 12 height 4
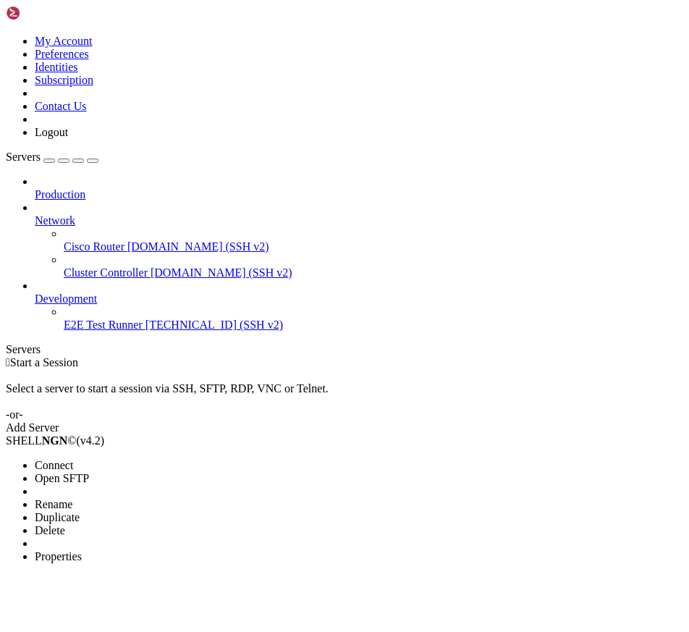
click at [128, 459] on li "Connect" at bounding box center [101, 465] width 132 height 13
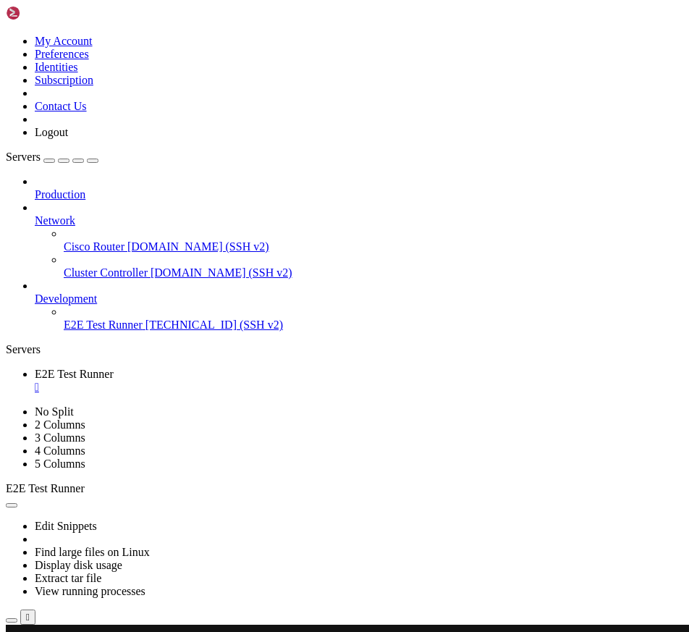
drag, startPoint x: 111, startPoint y: 774, endPoint x: 131, endPoint y: 765, distance: 22.4
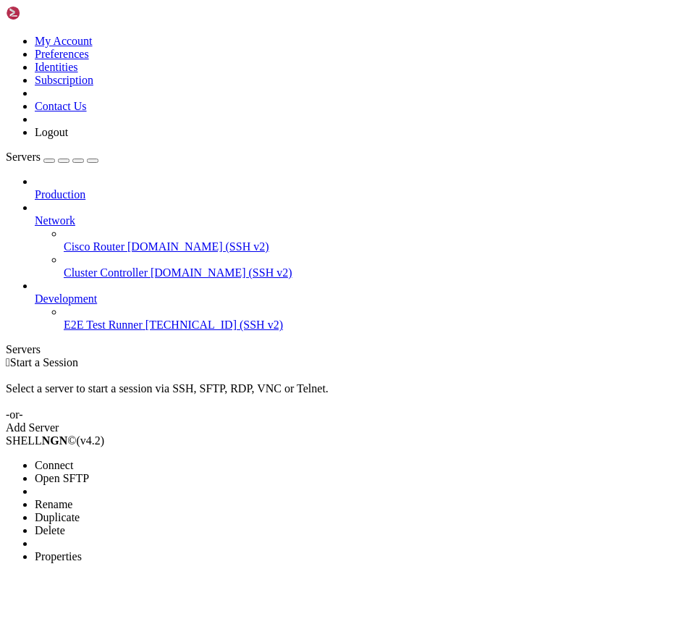
click at [125, 459] on li "Connect" at bounding box center [101, 465] width 132 height 13
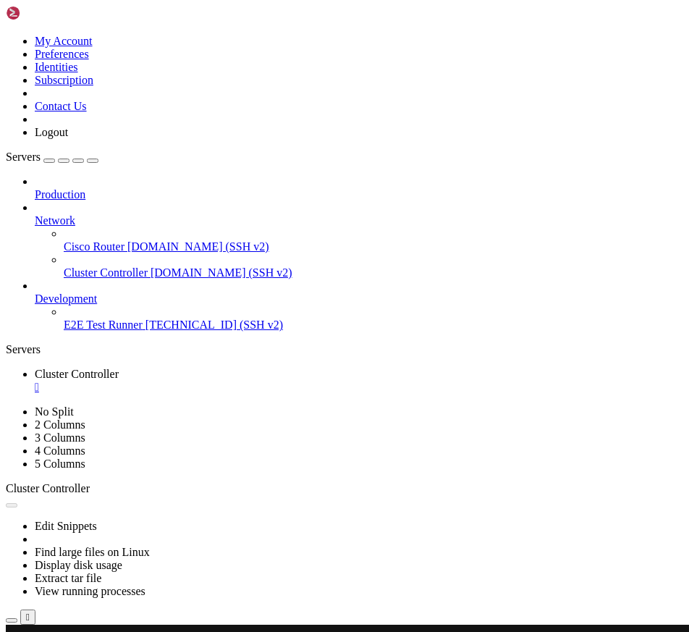
click at [98, 159] on button "button" at bounding box center [93, 161] width 12 height 4
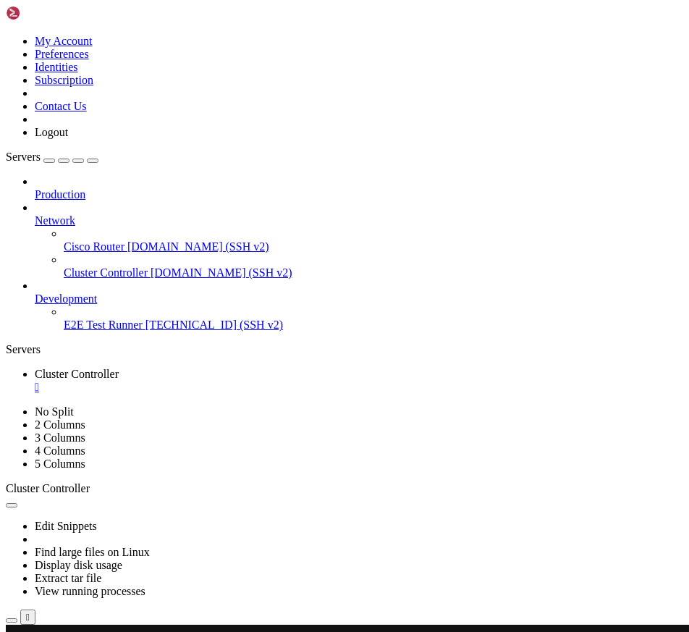
drag, startPoint x: 260, startPoint y: 982, endPoint x: 106, endPoint y: 1041, distance: 164.6
drag, startPoint x: 184, startPoint y: 1037, endPoint x: 137, endPoint y: 1043, distance: 47.5
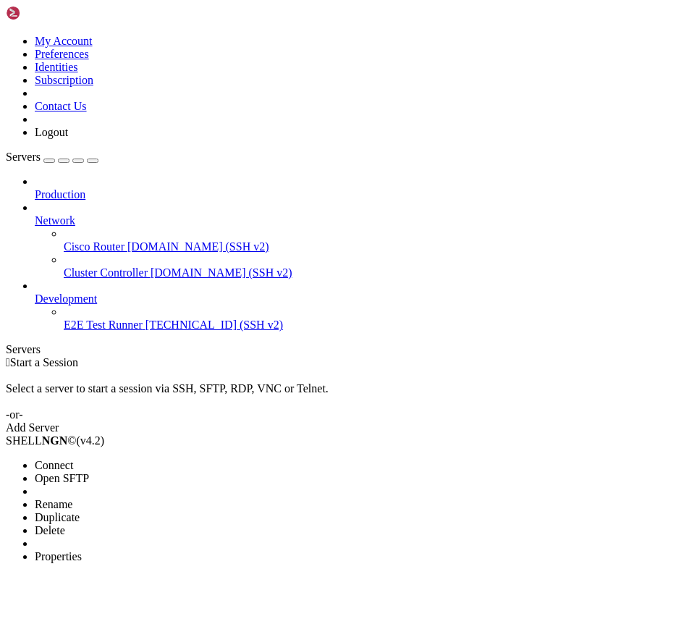
click at [167, 524] on li "Delete" at bounding box center [101, 530] width 132 height 13
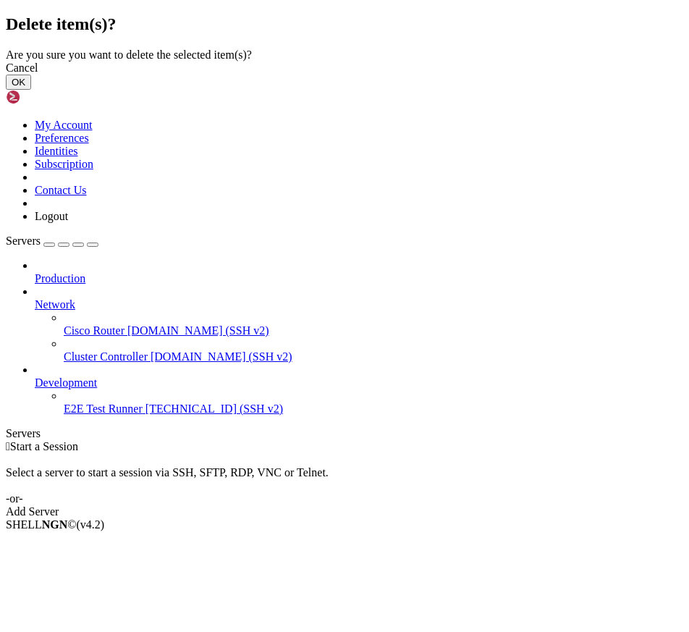
click at [31, 90] on button "OK" at bounding box center [18, 82] width 25 height 15
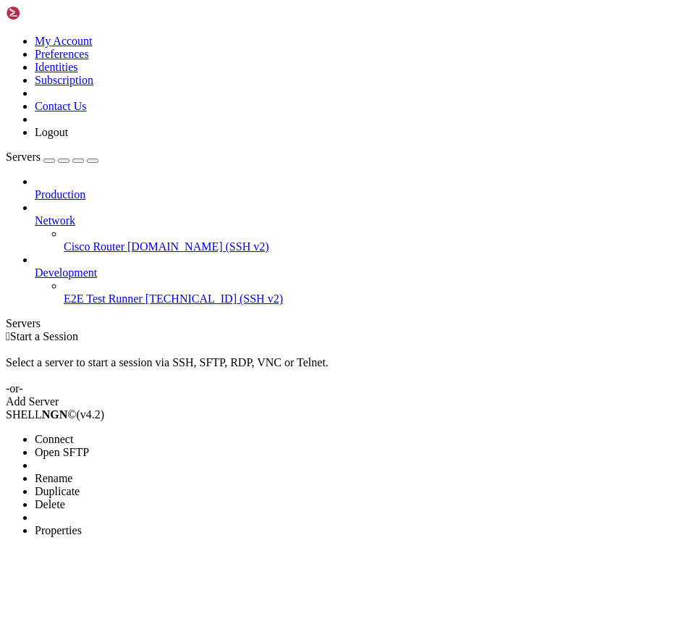
click at [133, 433] on li "Connect" at bounding box center [101, 439] width 132 height 13
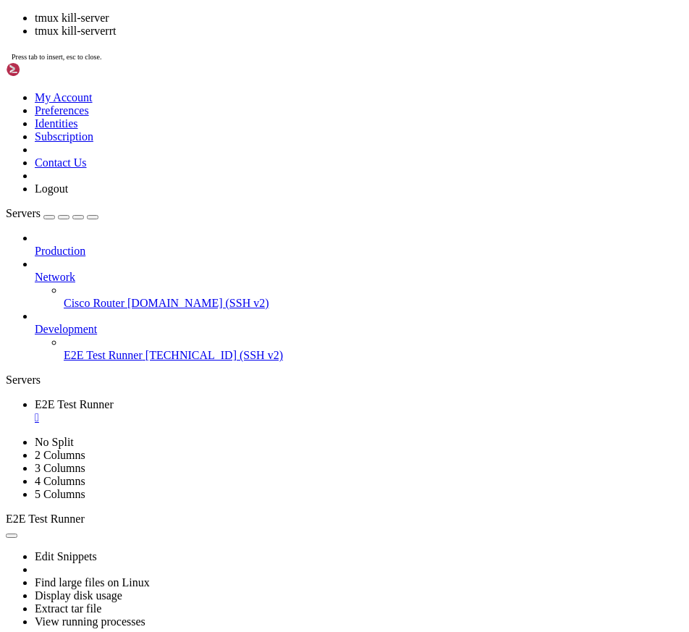
click at [93, 217] on icon "button" at bounding box center [93, 217] width 0 height 0
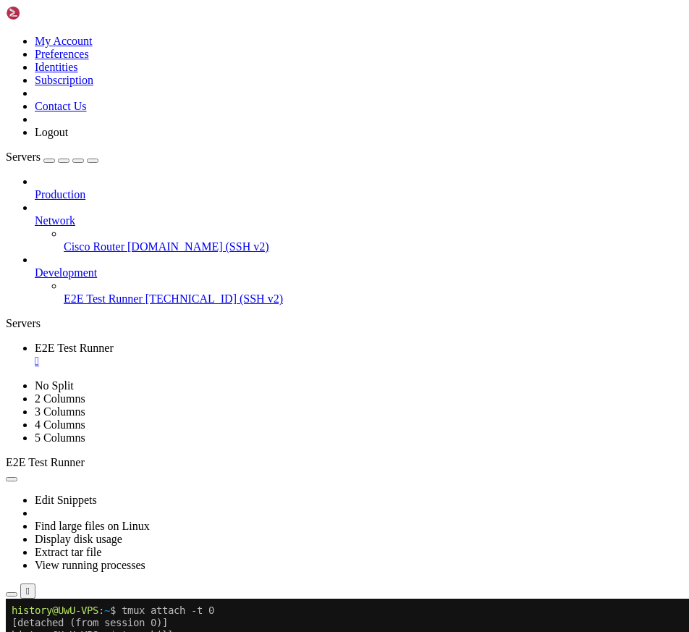
drag, startPoint x: 228, startPoint y: 610, endPoint x: 257, endPoint y: 661, distance: 59.0
click at [228, 610] on x-row "history@UwU-VPS : ~ $ tmux attach -t 0" at bounding box center [340, 611] width 656 height 12
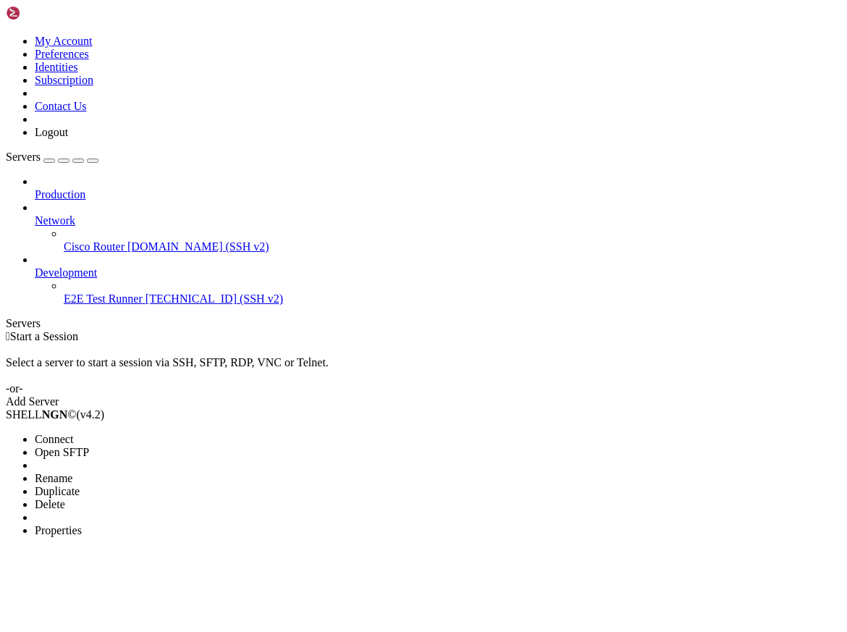
click at [91, 433] on li "Connect" at bounding box center [101, 439] width 132 height 13
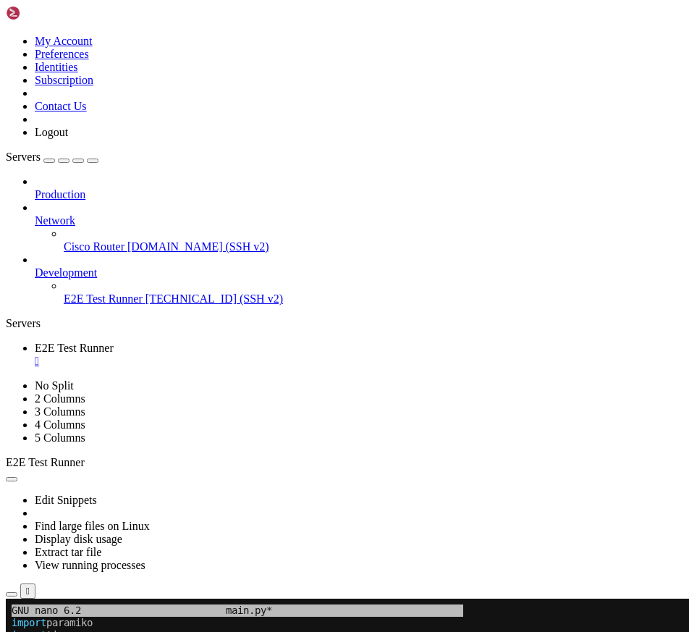
scroll to position [7, 1]
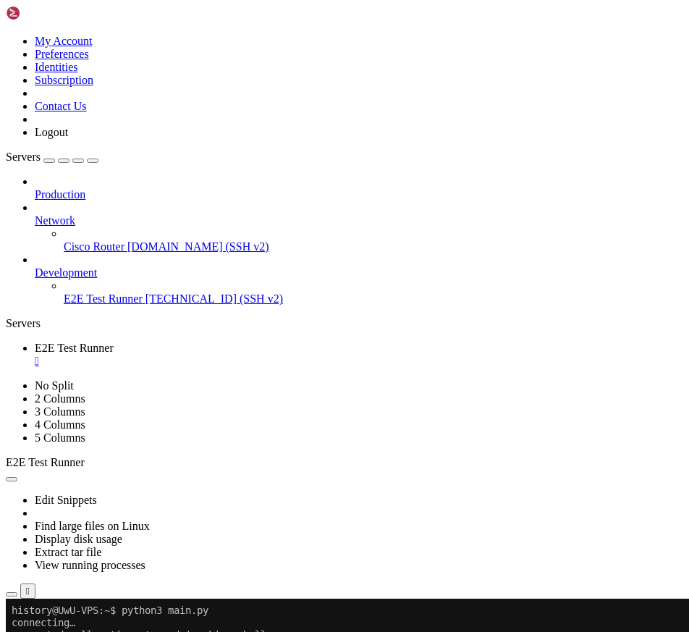
click at [93, 161] on icon "button" at bounding box center [93, 161] width 0 height 0
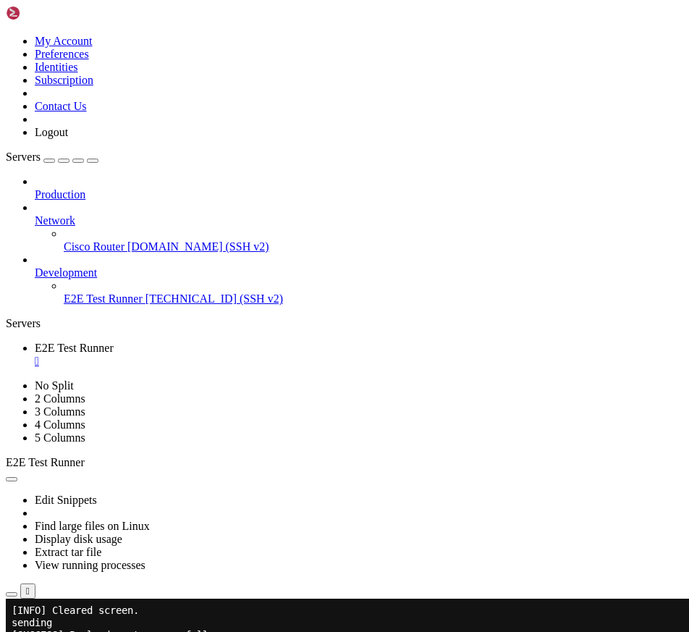
click at [135, 355] on div "" at bounding box center [359, 361] width 649 height 13
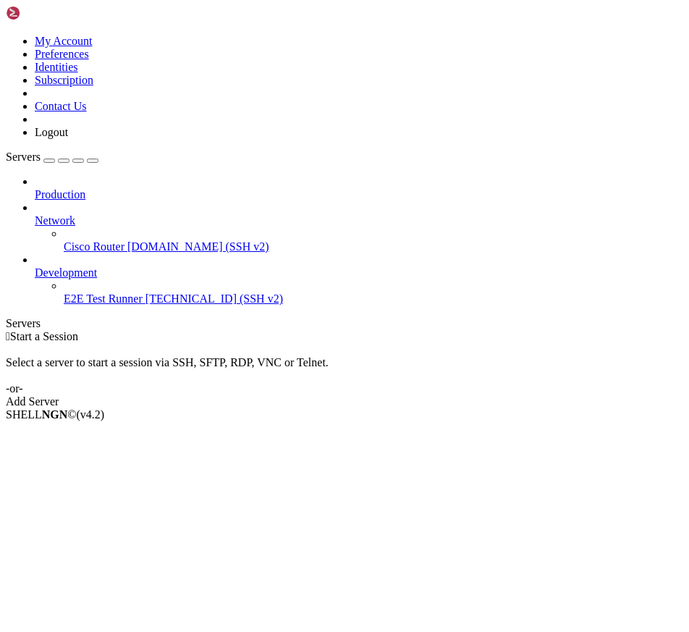
click at [6, 317] on div "Servers" at bounding box center [345, 323] width 678 height 13
click at [138, 498] on li "Delete" at bounding box center [101, 504] width 132 height 13
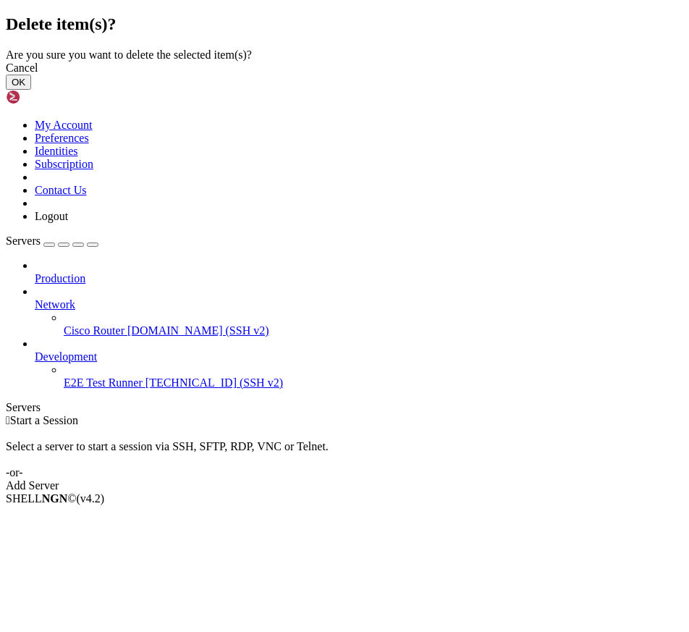
click at [31, 90] on button "OK" at bounding box center [18, 82] width 25 height 15
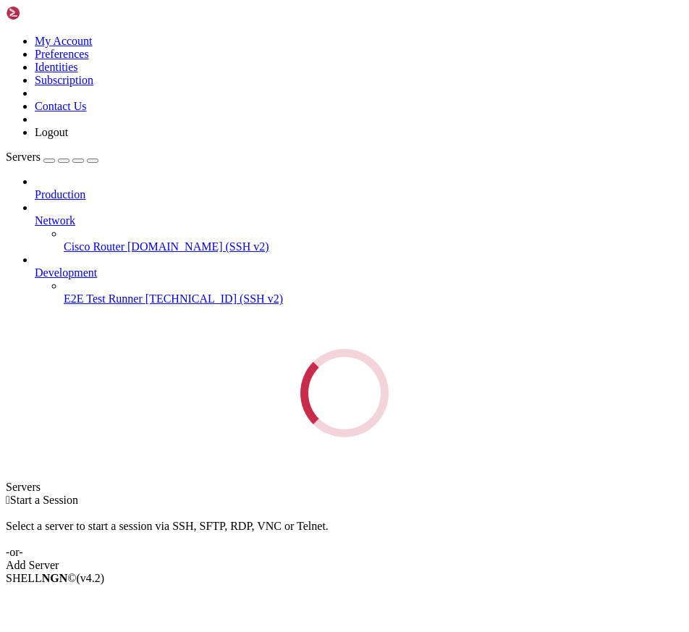
click at [6, 35] on link at bounding box center [6, 35] width 0 height 0
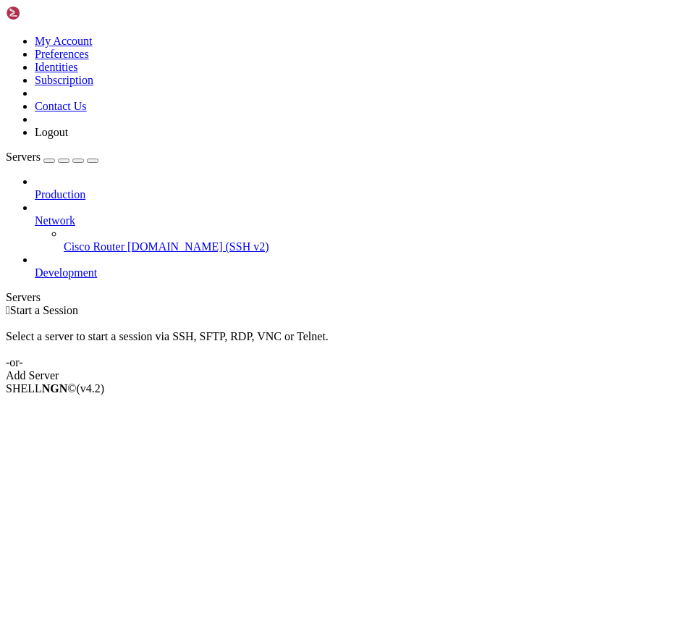
click at [68, 138] on link "Logout" at bounding box center [51, 132] width 33 height 12
